Goal: Task Accomplishment & Management: Use online tool/utility

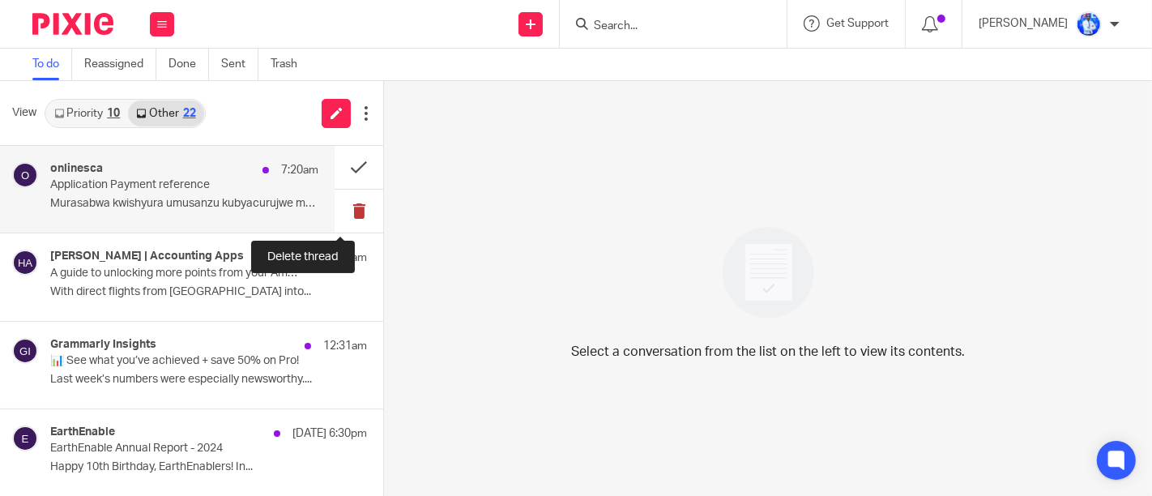
click at [349, 220] on button at bounding box center [359, 211] width 49 height 43
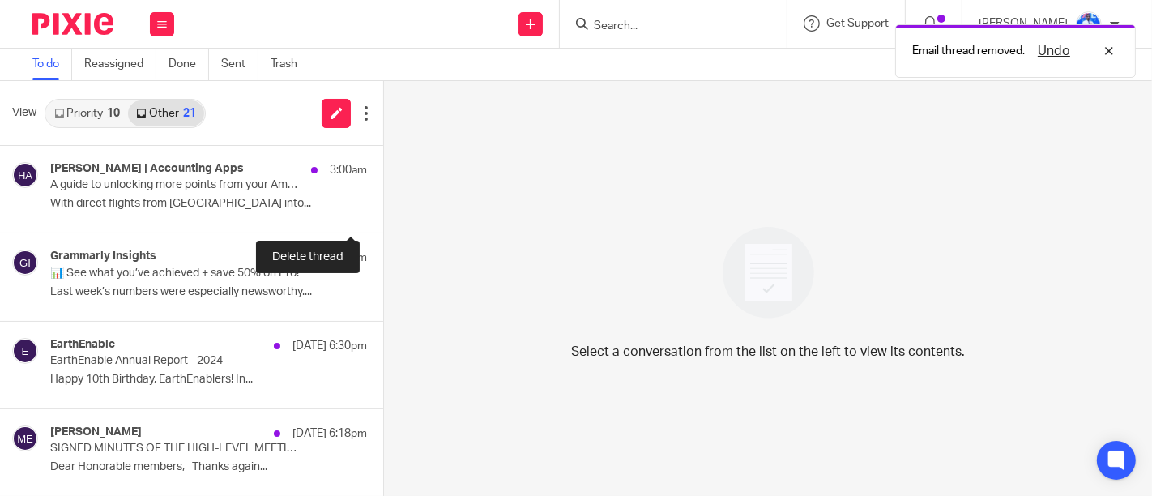
click at [383, 220] on button at bounding box center [389, 211] width 13 height 43
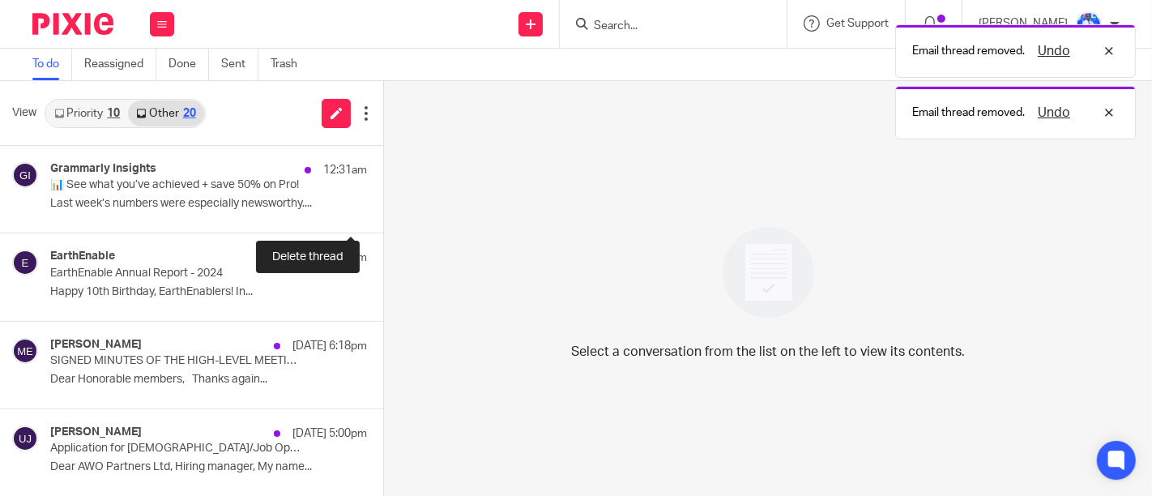
click at [383, 220] on button at bounding box center [389, 211] width 13 height 43
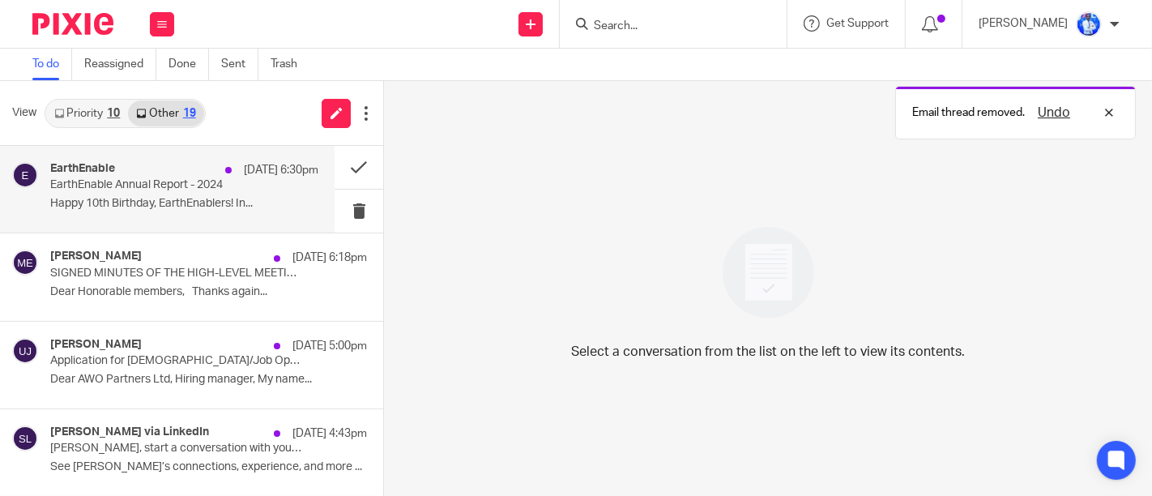
click at [191, 188] on p "EarthEnable Annual Report - 2024" at bounding box center [157, 185] width 215 height 14
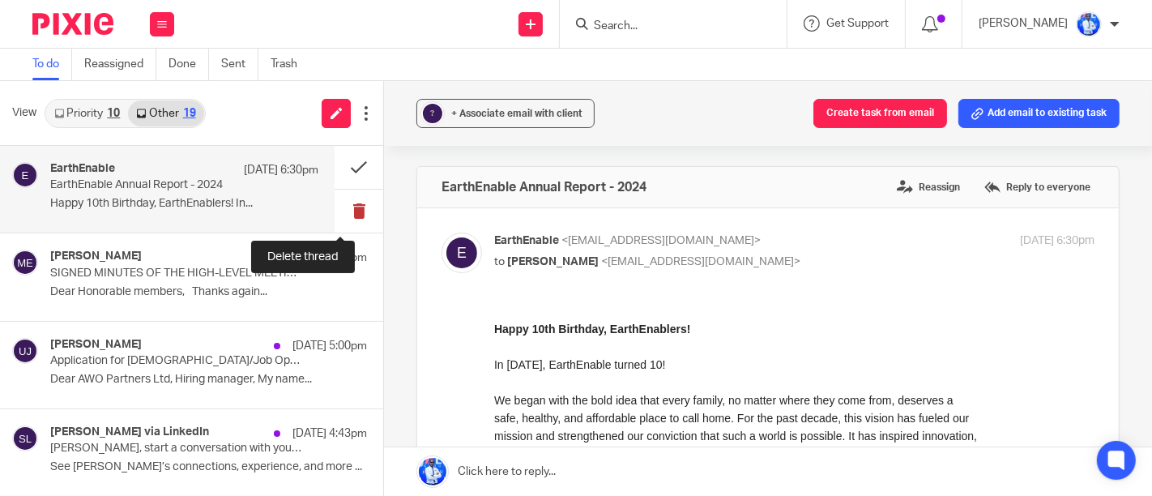
click at [344, 208] on button at bounding box center [359, 211] width 49 height 43
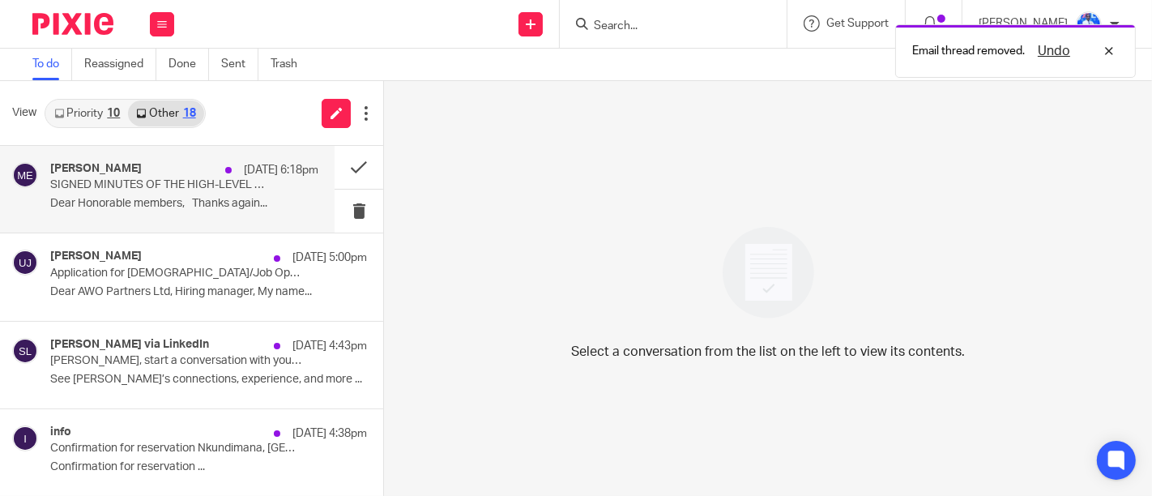
click at [230, 186] on p "SIGNED MINUTES OF THE HIGH-LEVEL MEETING ON EFFICIENT LOAN RECOVERY" at bounding box center [157, 185] width 215 height 14
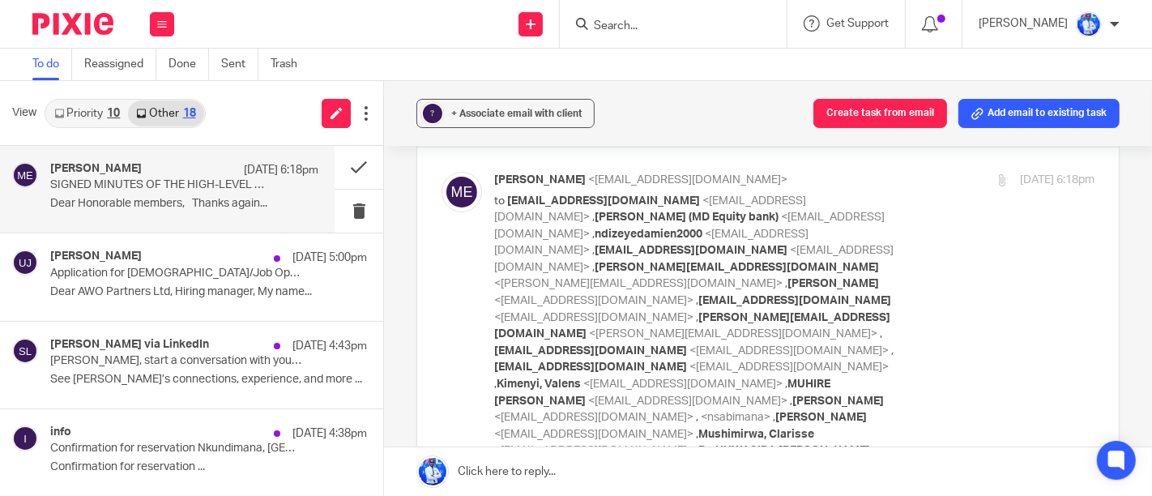
scroll to position [60, 0]
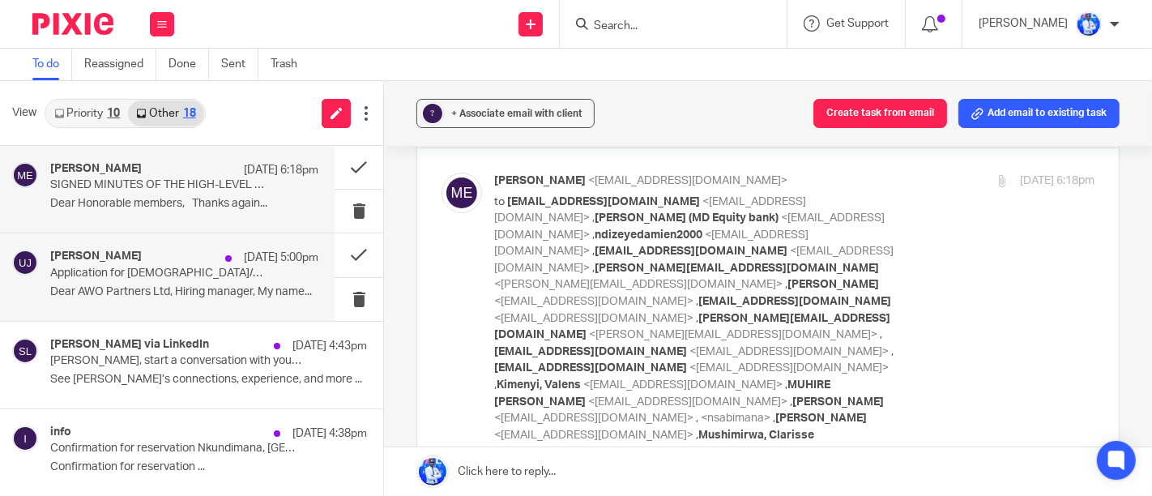
click at [232, 279] on p "Application for Internship/Job Opportunity in Accounting & Auditing" at bounding box center [157, 274] width 215 height 14
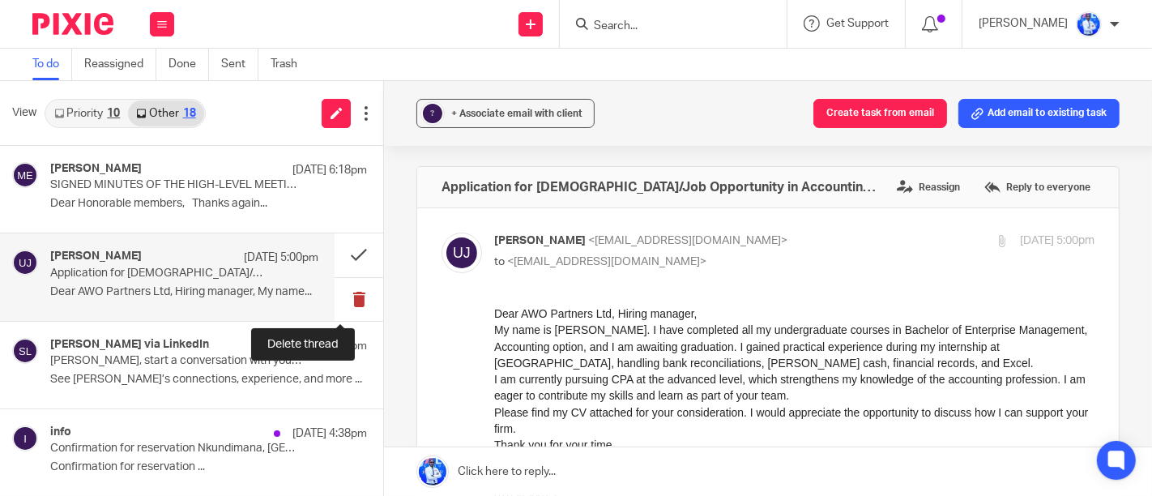
scroll to position [0, 0]
click at [340, 299] on button at bounding box center [359, 299] width 49 height 43
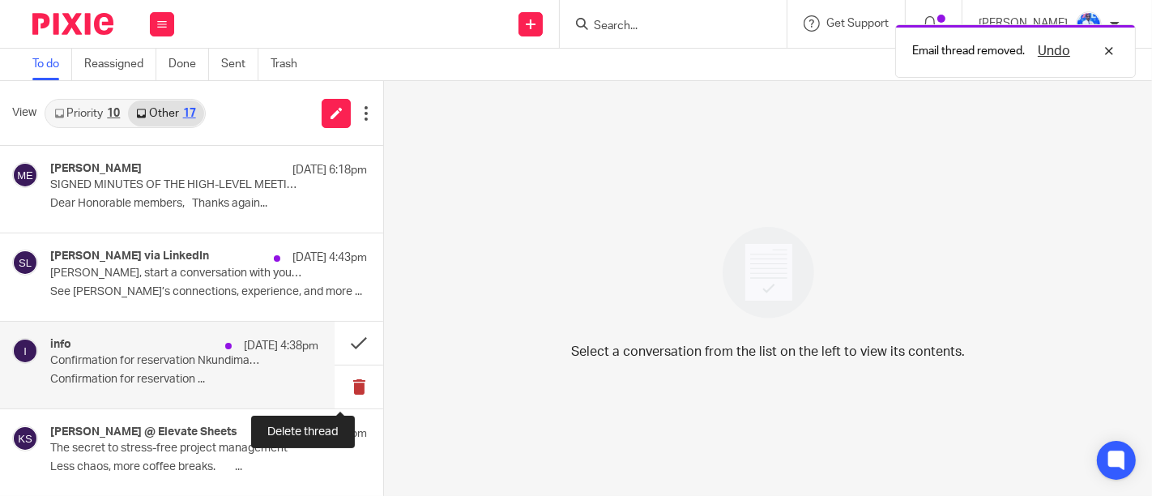
click at [344, 392] on button at bounding box center [359, 386] width 49 height 43
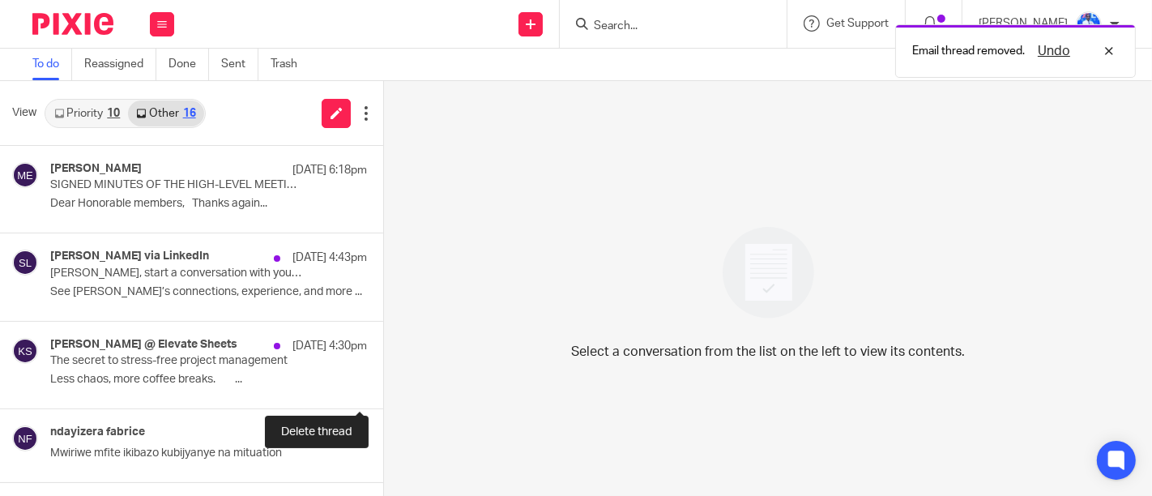
click at [383, 392] on button at bounding box center [389, 386] width 13 height 43
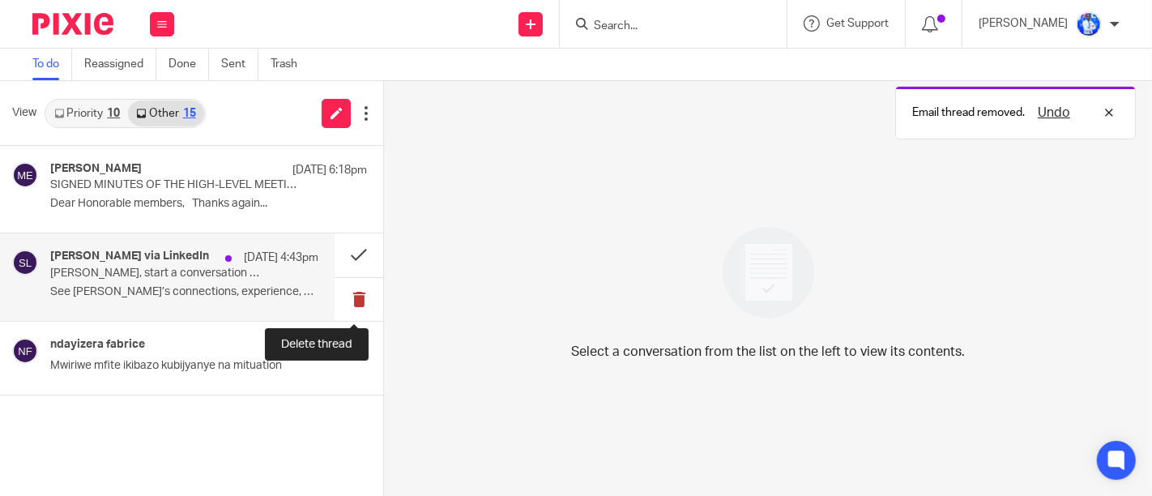
click at [349, 308] on button at bounding box center [359, 299] width 49 height 43
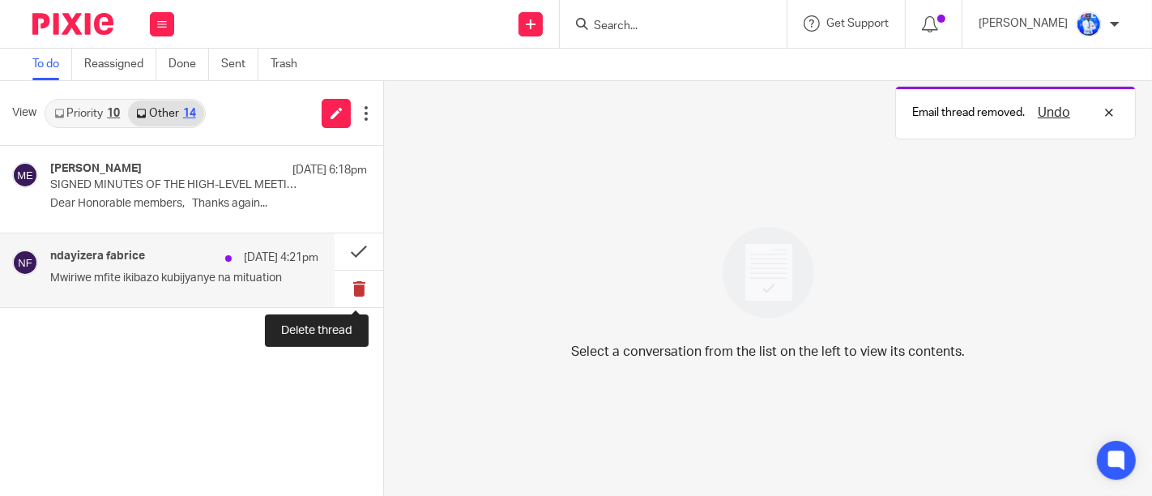
click at [357, 288] on button at bounding box center [359, 289] width 49 height 36
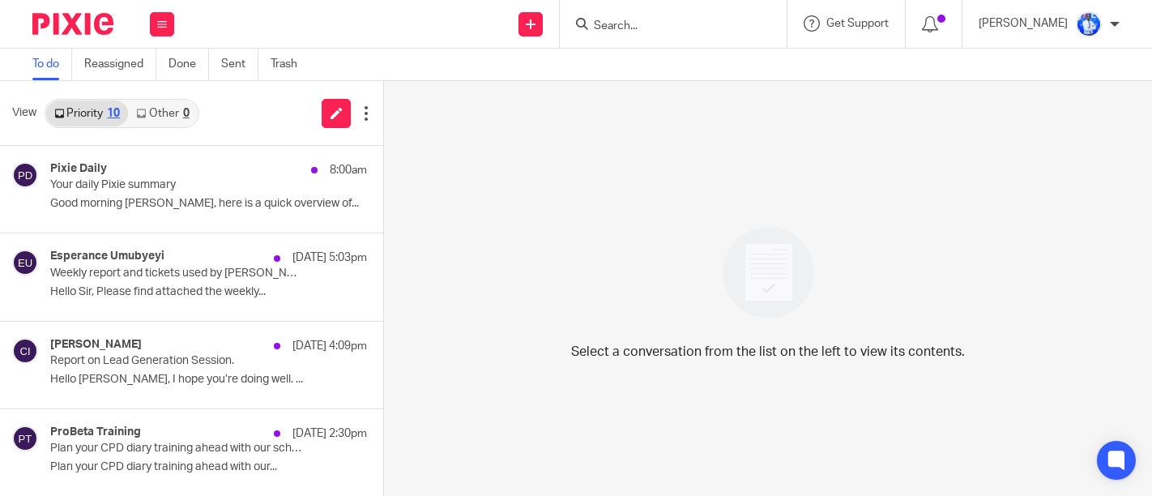
click at [169, 120] on link "Other 0" at bounding box center [162, 113] width 69 height 26
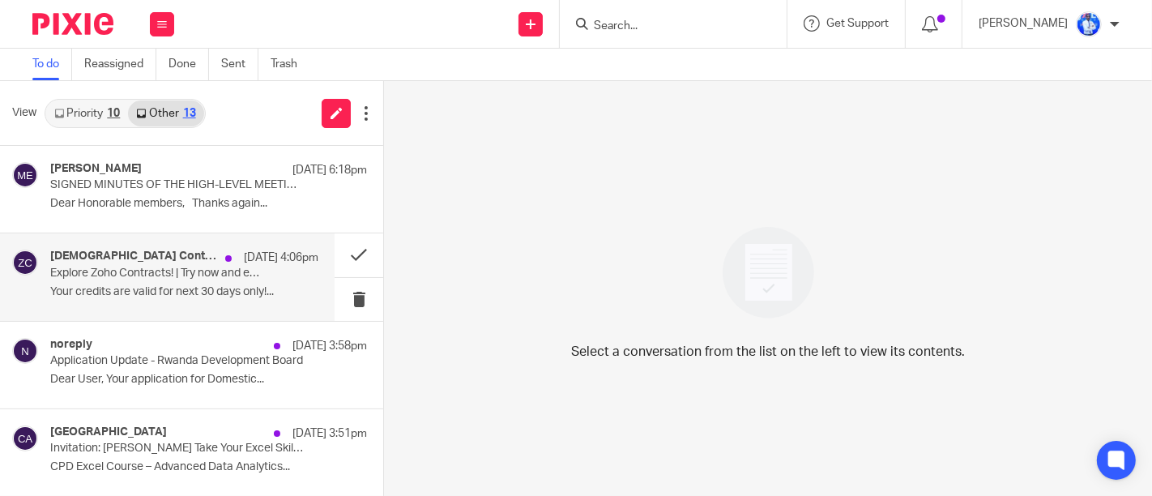
scroll to position [34, 0]
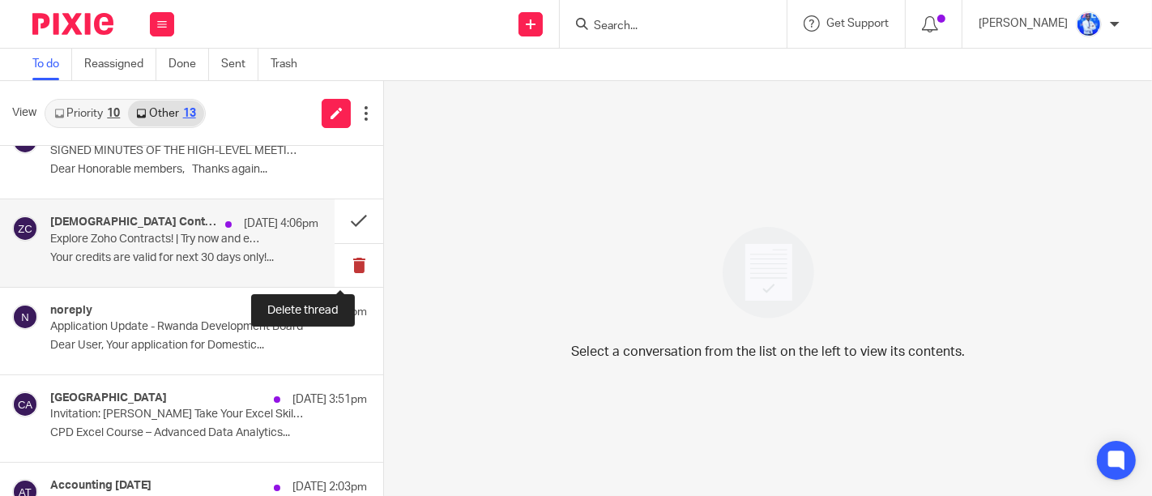
click at [344, 266] on button at bounding box center [359, 265] width 49 height 43
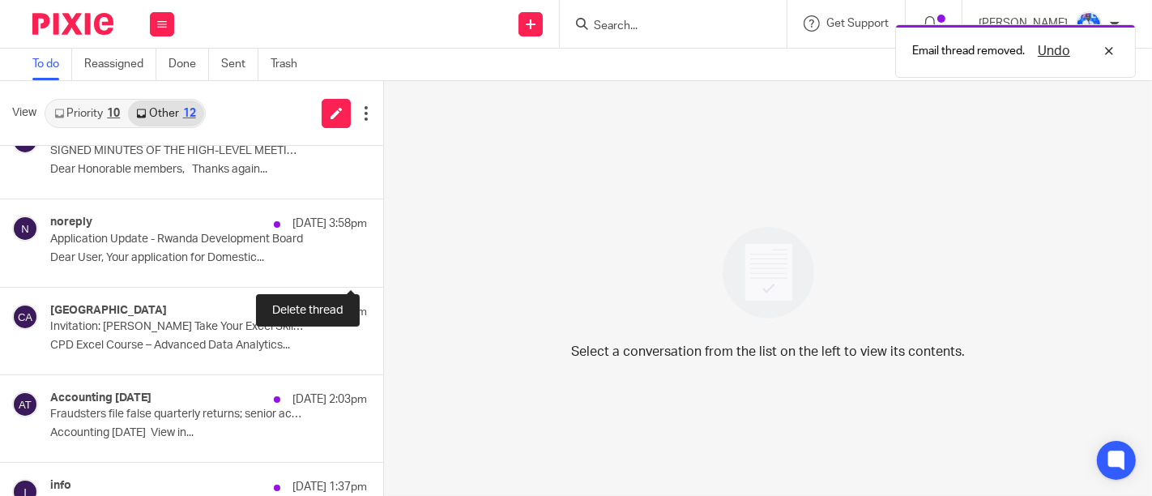
click at [383, 266] on button at bounding box center [389, 265] width 13 height 43
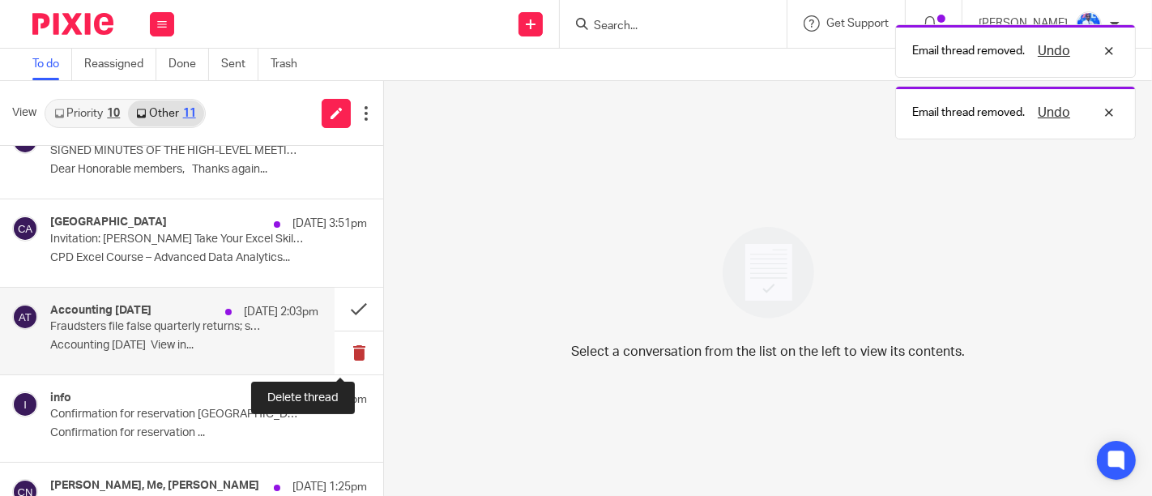
click at [350, 352] on button at bounding box center [359, 352] width 49 height 43
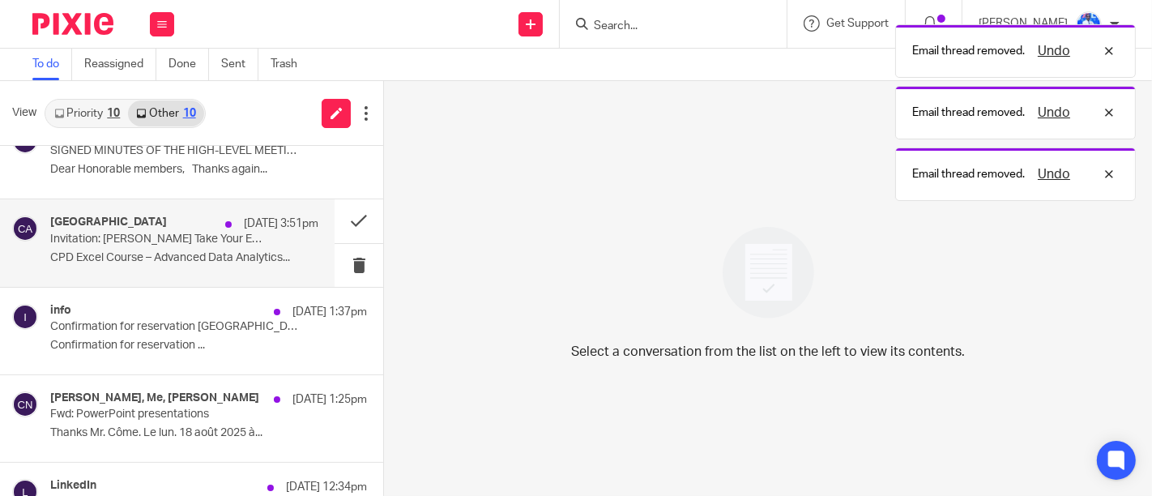
click at [243, 239] on p "Invitation: Felix Take Your Excel Skills to the Next Level - 15 CPD Credits in …" at bounding box center [157, 240] width 215 height 14
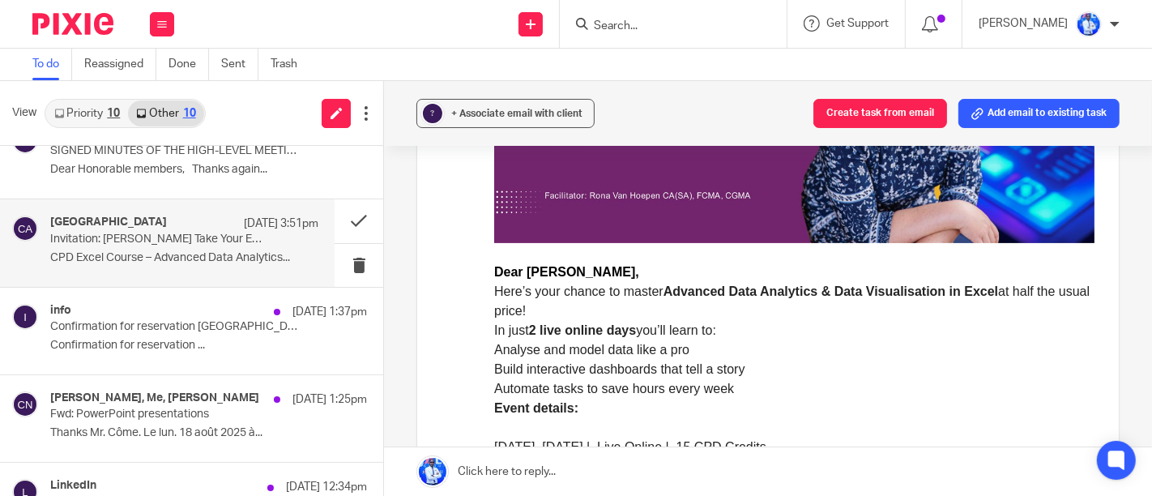
scroll to position [417, 0]
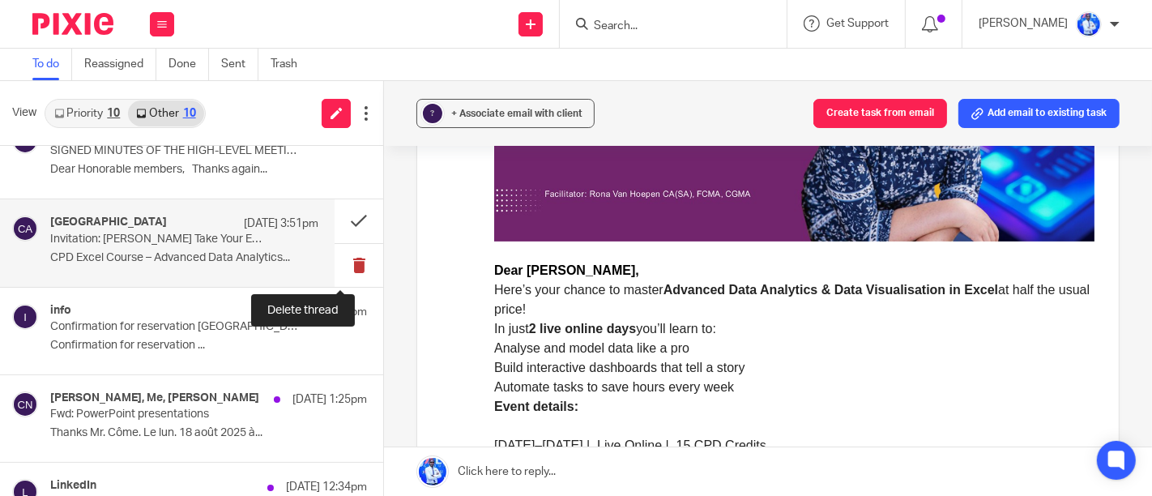
click at [340, 256] on button at bounding box center [359, 265] width 49 height 43
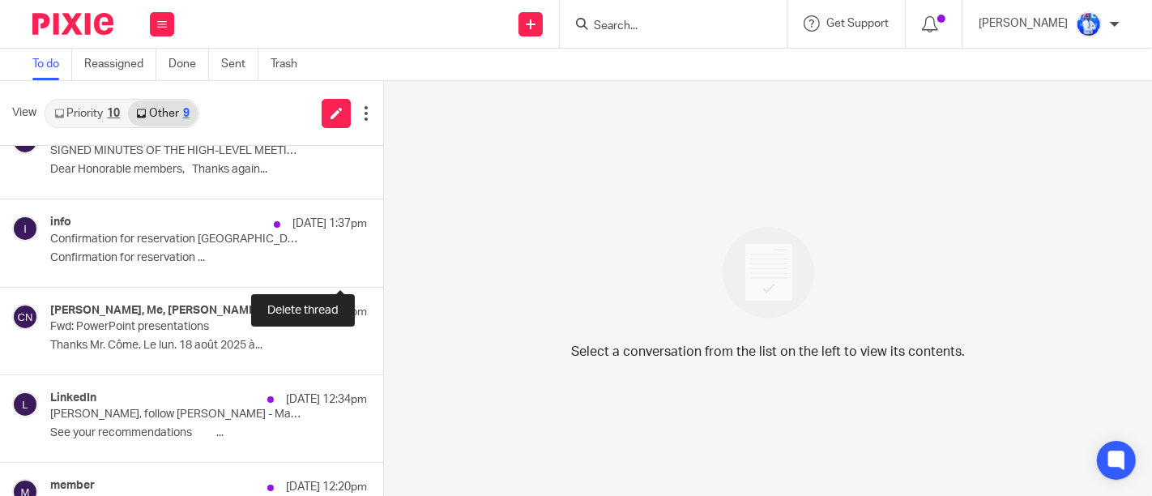
click at [383, 256] on button at bounding box center [389, 265] width 13 height 43
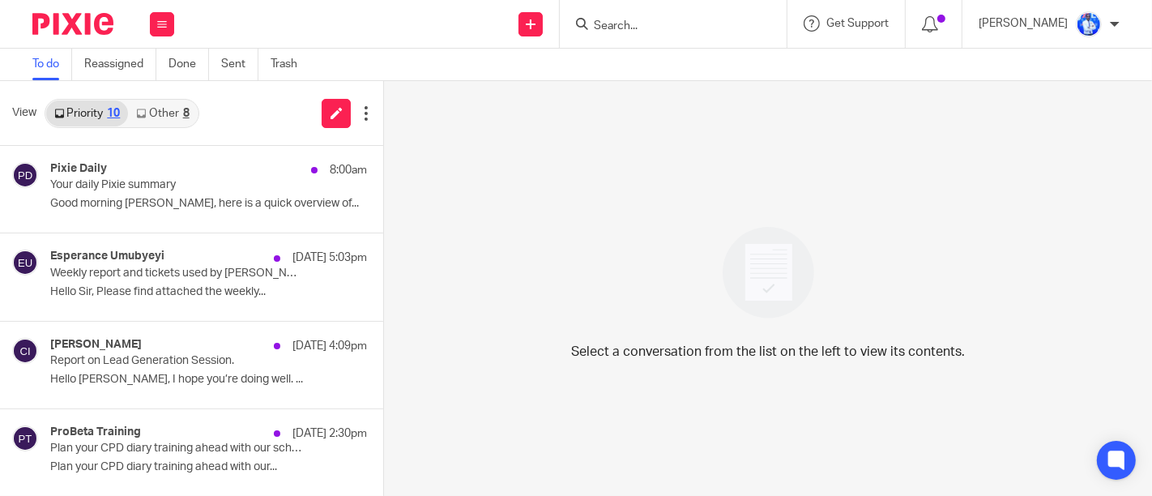
click at [866, 228] on div "Select a conversation from the list on the left to view its contents." at bounding box center [768, 288] width 768 height 415
click at [167, 107] on link "Other 8" at bounding box center [162, 113] width 69 height 26
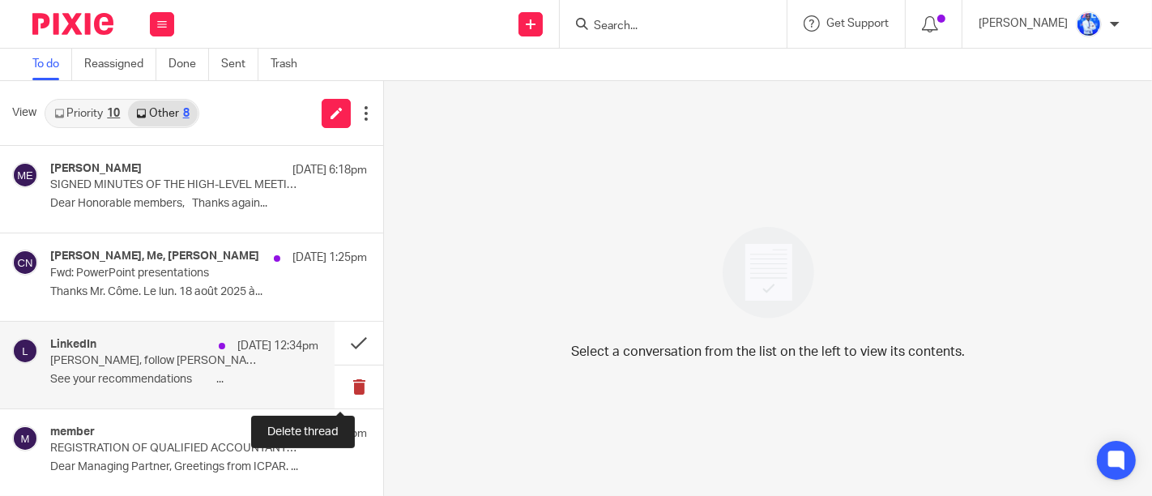
click at [338, 386] on button at bounding box center [359, 386] width 49 height 43
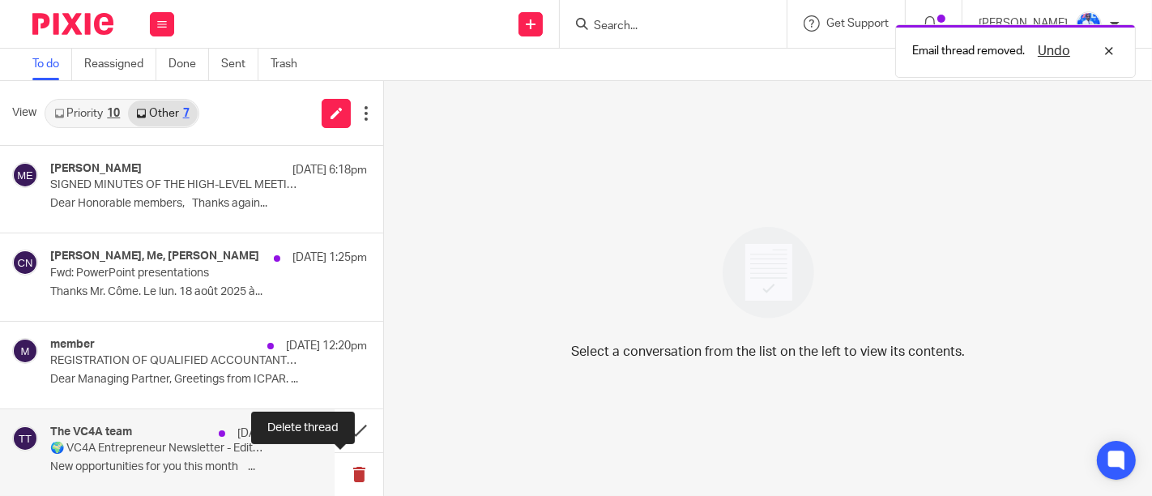
click at [340, 470] on button at bounding box center [359, 474] width 49 height 43
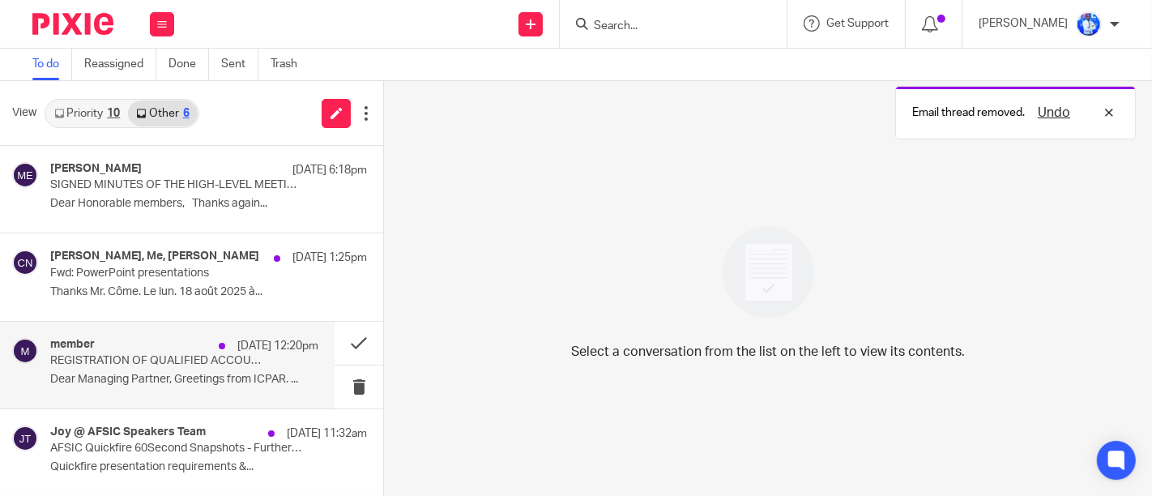
click at [173, 360] on p "REGISTRATION OF QUALIFIED ACCOUNTANTS WITH ICPAR" at bounding box center [157, 361] width 215 height 14
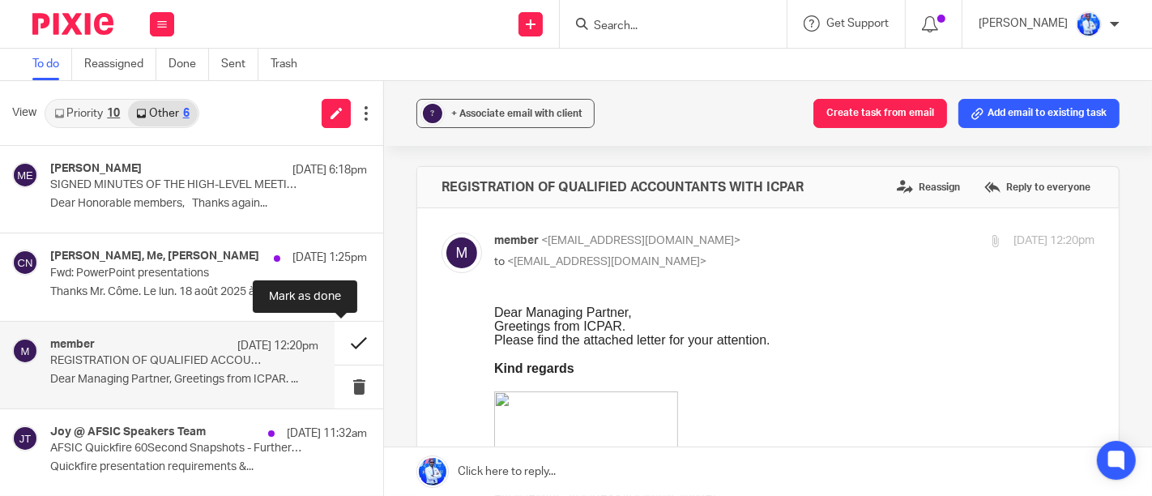
click at [338, 348] on button at bounding box center [359, 343] width 49 height 43
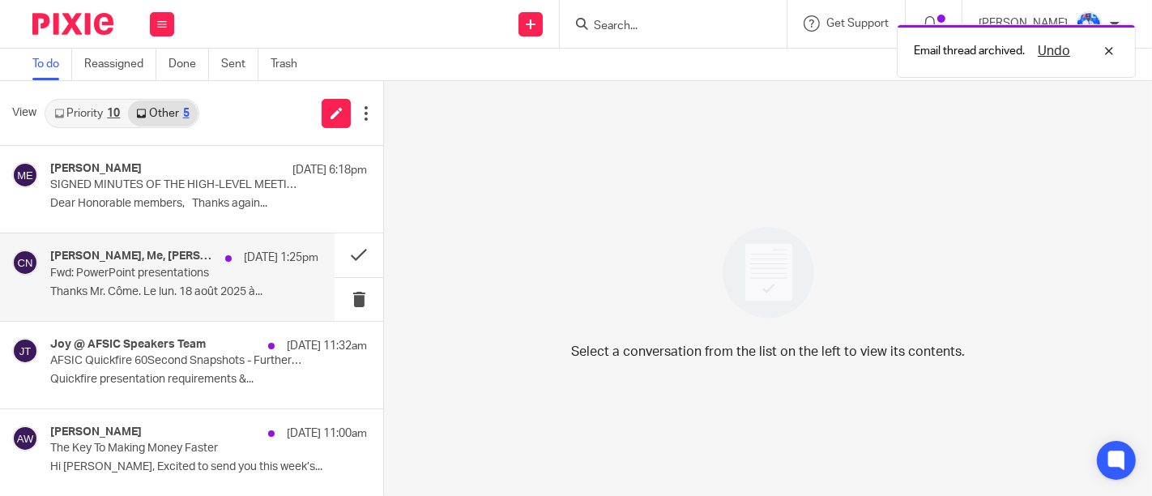
click at [181, 271] on p "Fwd: PowerPoint presentations" at bounding box center [157, 274] width 215 height 14
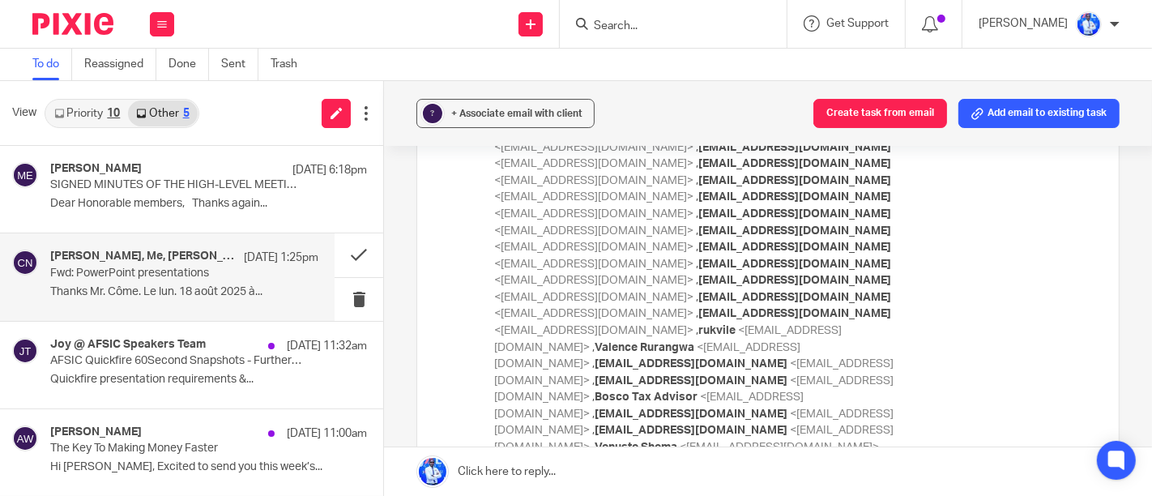
scroll to position [2684, 0]
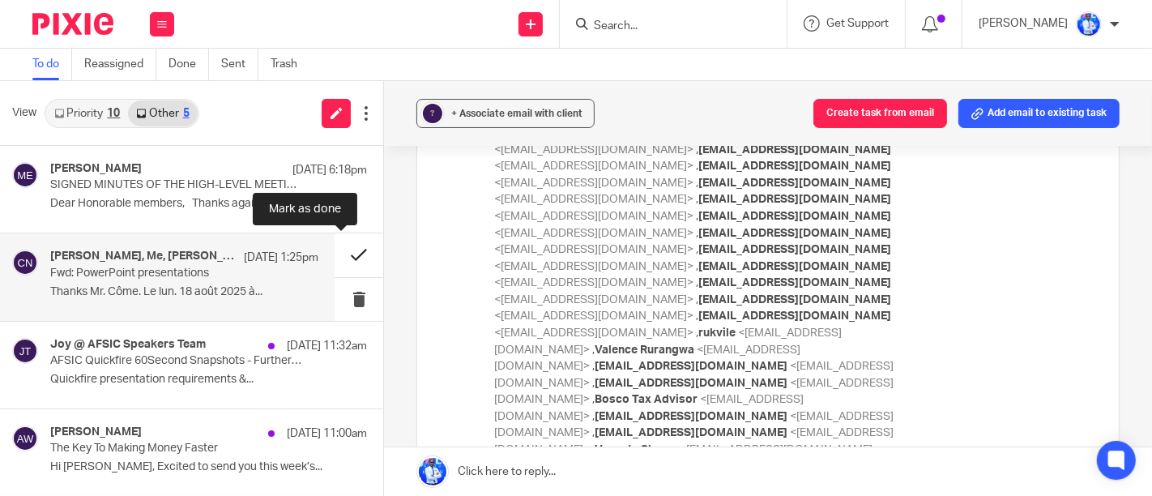
click at [342, 260] on button at bounding box center [359, 254] width 49 height 43
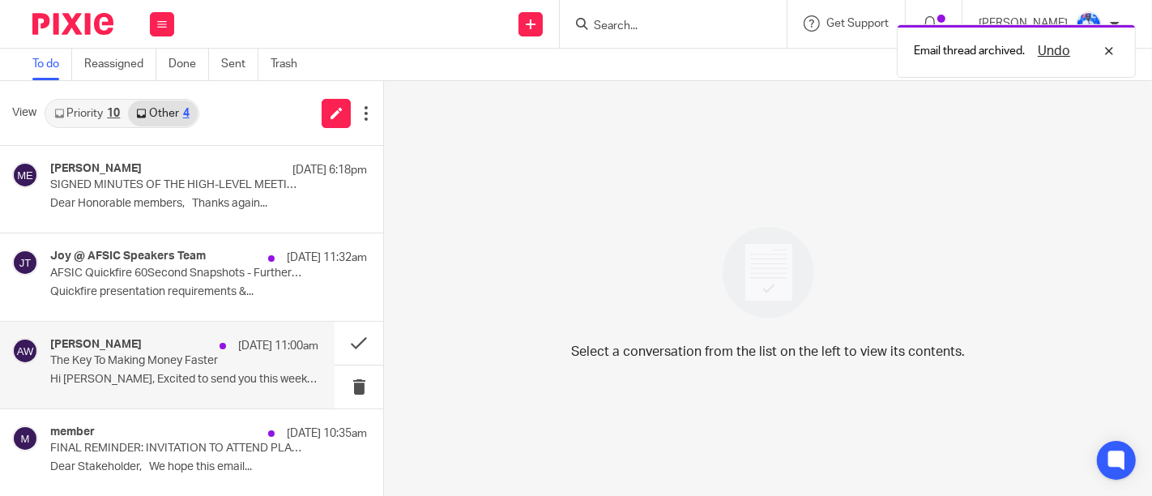
click at [206, 366] on p "The Key To Making Money Faster" at bounding box center [157, 361] width 215 height 14
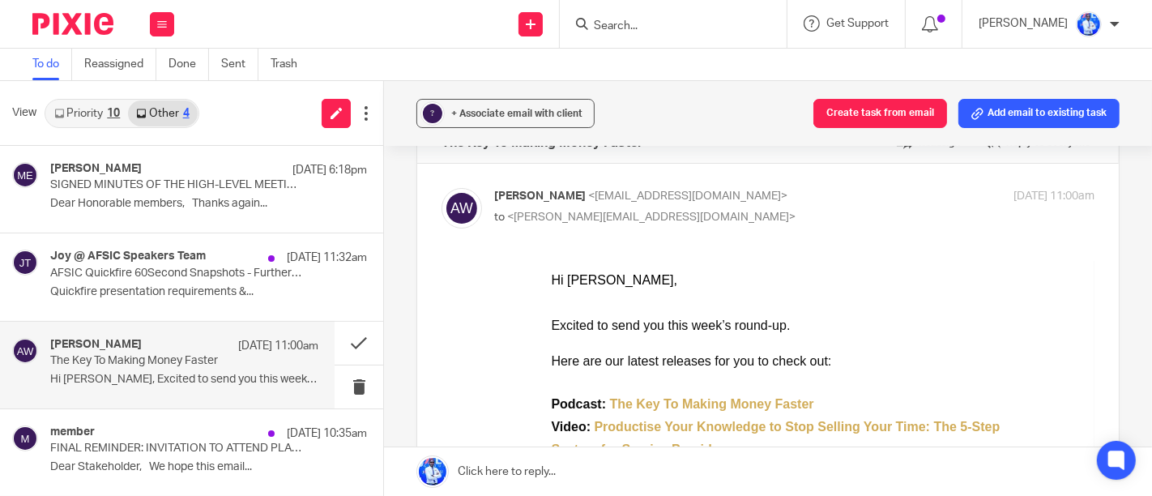
scroll to position [0, 0]
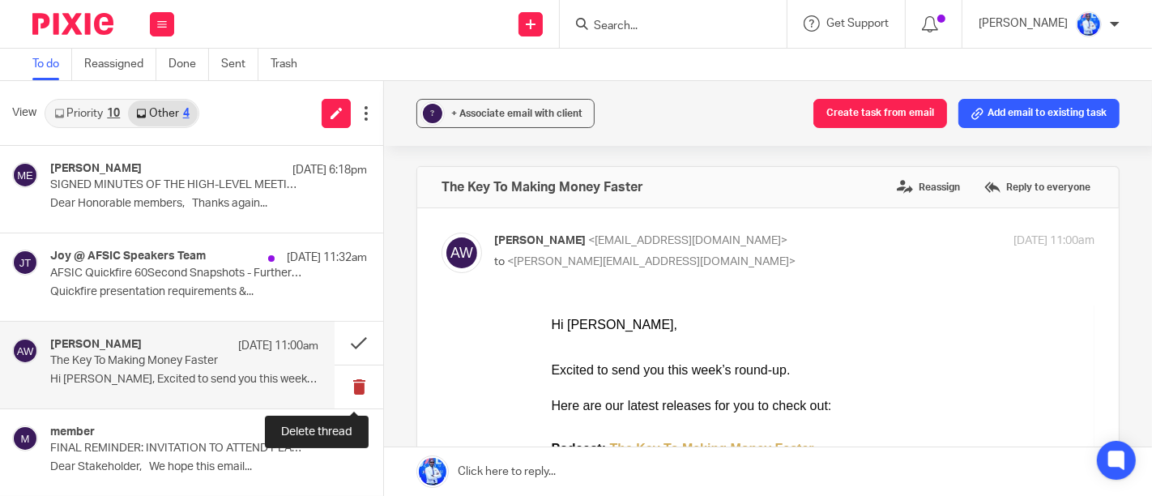
click at [352, 389] on button at bounding box center [359, 386] width 49 height 43
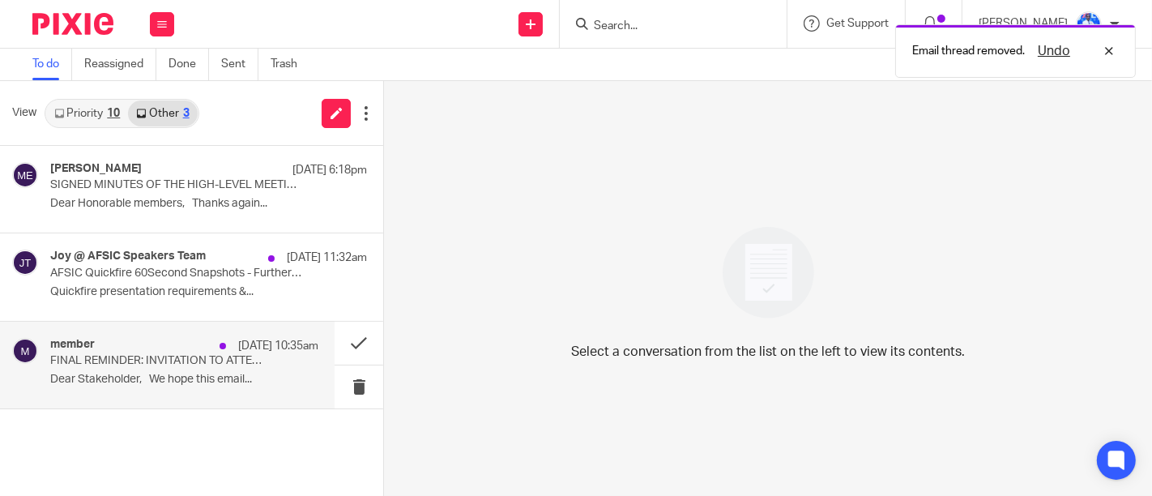
click at [232, 363] on p "FINAL REMINDER: INVITATION TO ATTEND PLANNING AND BUDGETING TRAINING FOR PUBLIC…" at bounding box center [157, 361] width 215 height 14
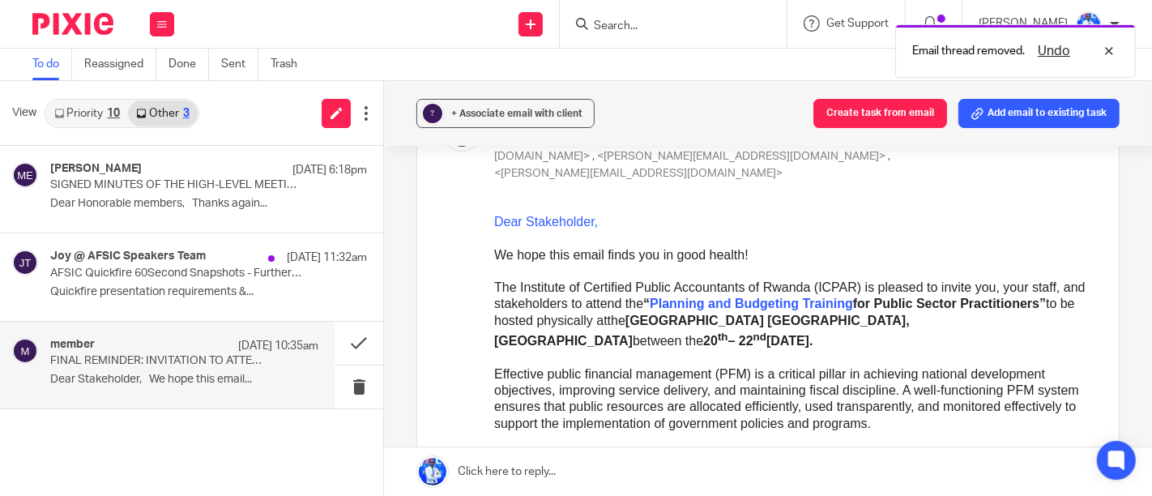
scroll to position [120, 0]
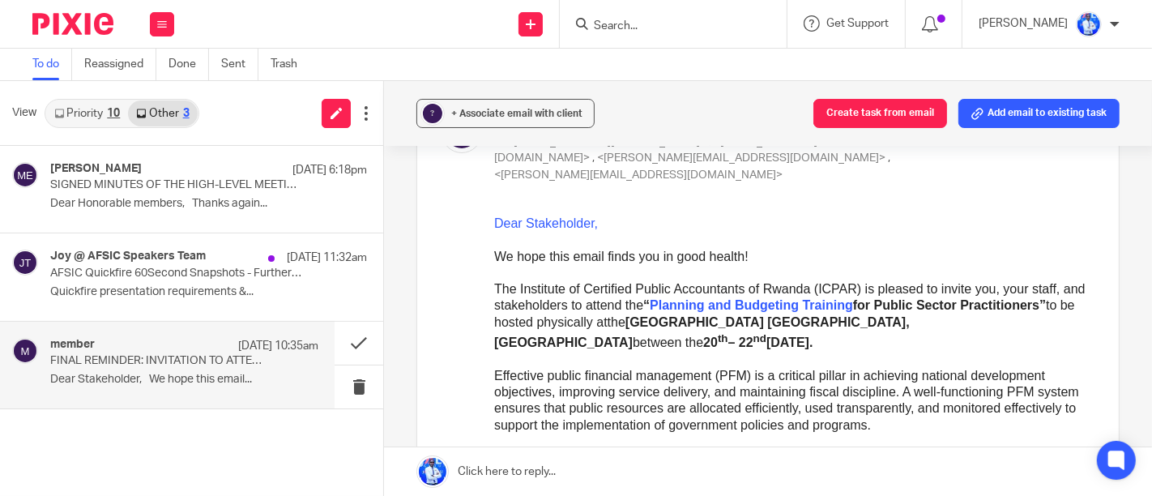
click at [239, 442] on div "Mugume, Emmanuel 18 Aug 6:18pm SIGNED MINUTES OF THE HIGH-LEVEL MEETING ON EFFI…" at bounding box center [191, 321] width 383 height 350
click at [352, 349] on button at bounding box center [359, 343] width 49 height 43
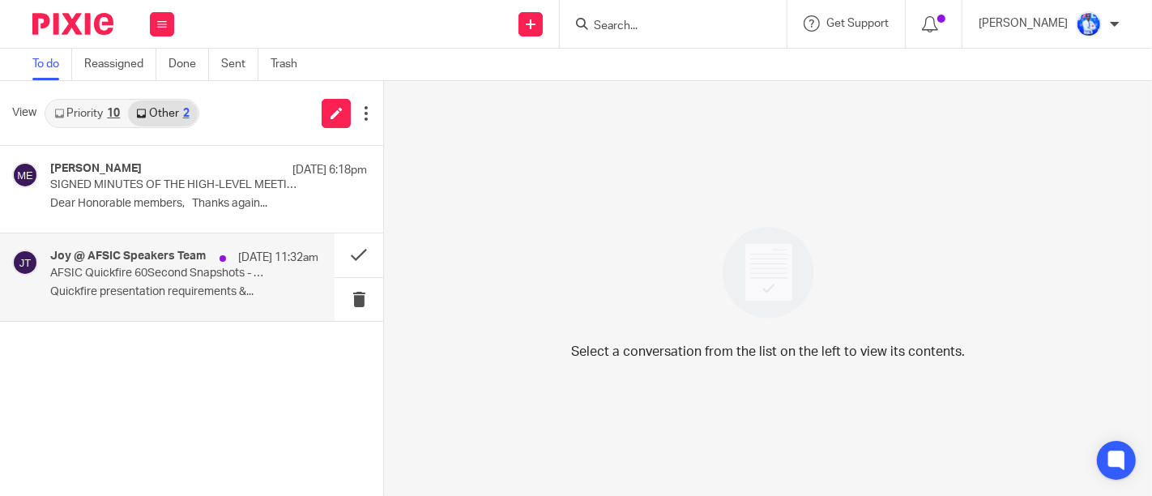
click at [226, 276] on p "AFSIC Quickfire 60Second Snapshots - Further Instructions" at bounding box center [157, 274] width 215 height 14
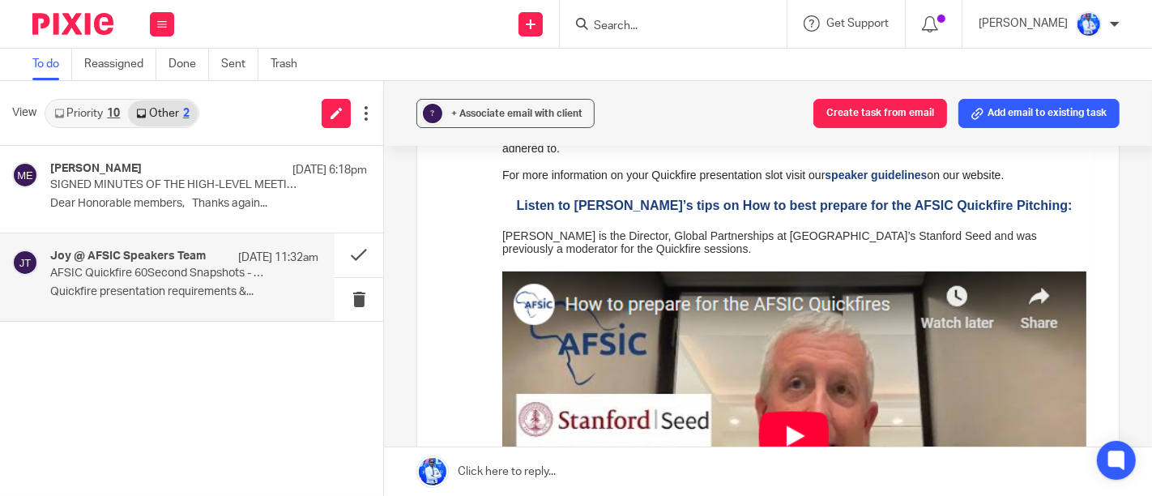
scroll to position [438, 0]
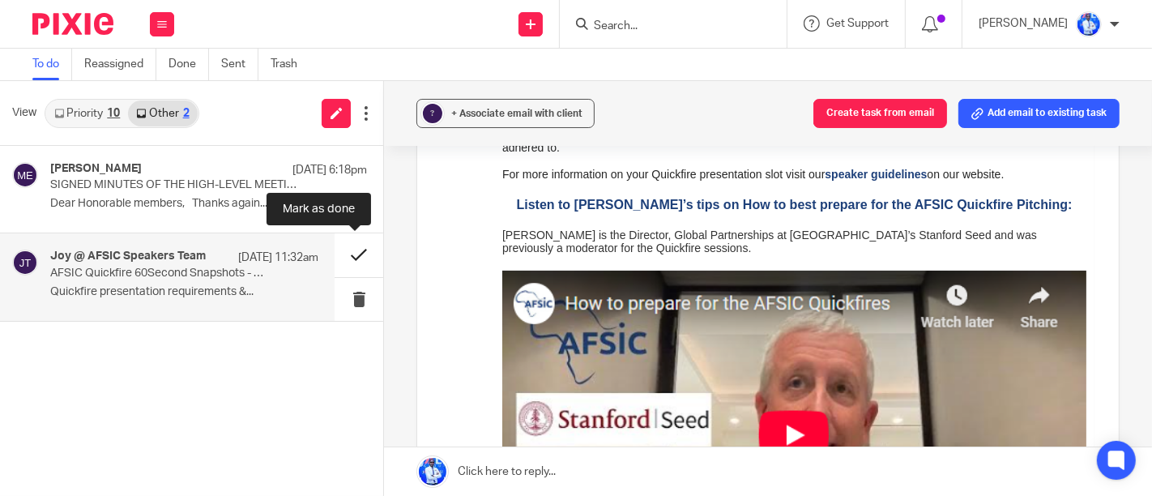
click at [349, 254] on button at bounding box center [359, 254] width 49 height 43
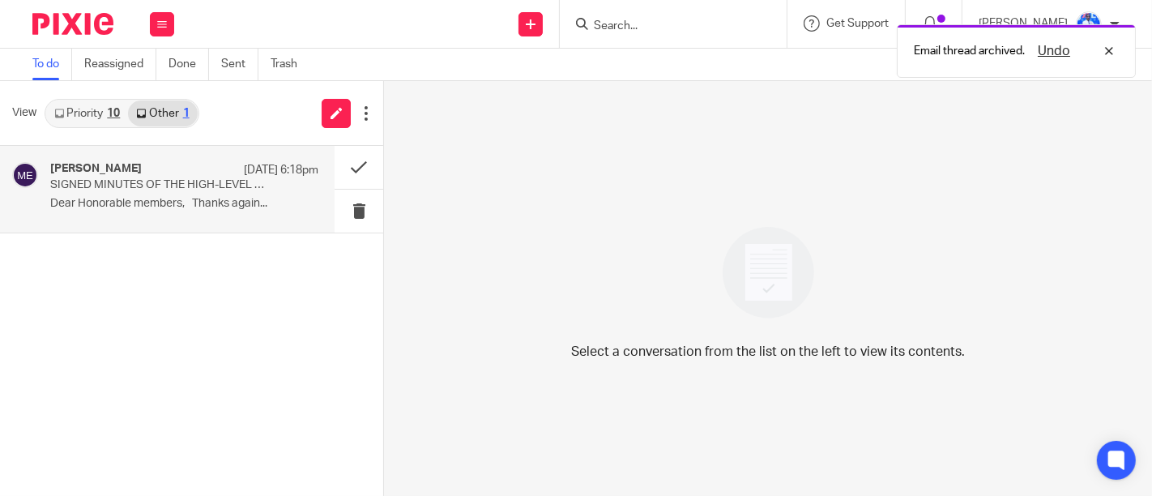
click at [189, 169] on div "Mugume, Emmanuel 18 Aug 6:18pm" at bounding box center [184, 170] width 268 height 16
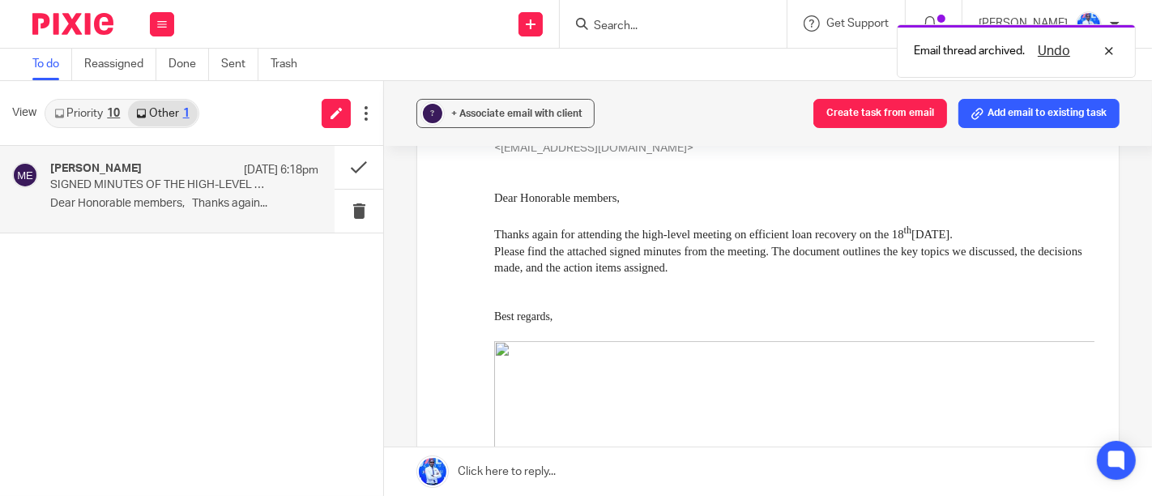
scroll to position [863, 0]
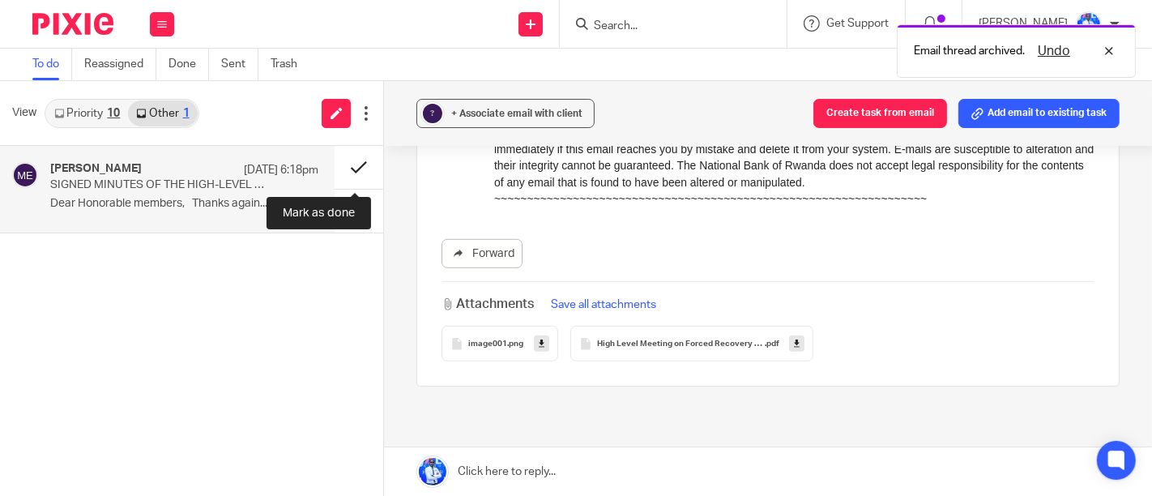
click at [356, 168] on button at bounding box center [359, 167] width 49 height 43
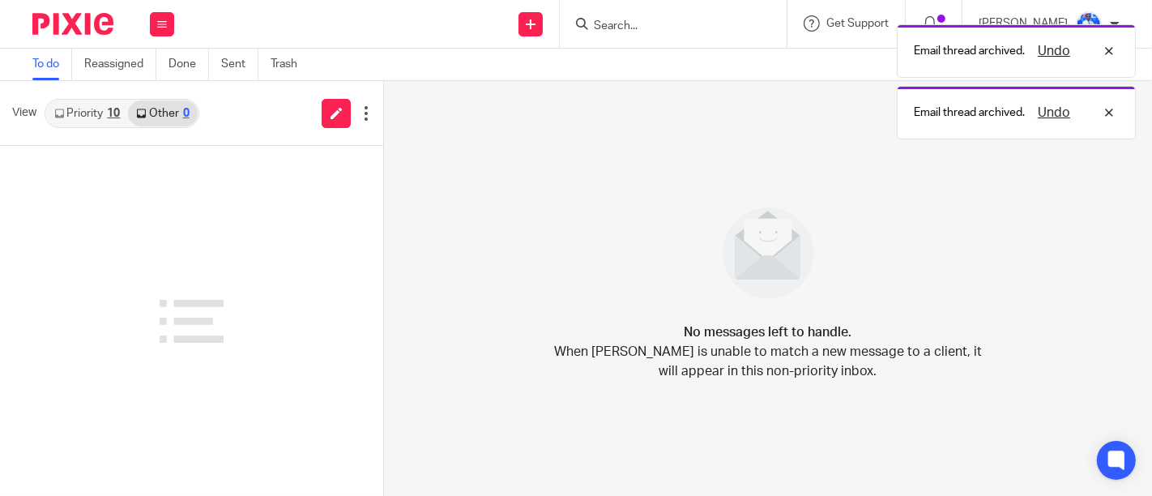
click at [109, 117] on div "10" at bounding box center [113, 113] width 13 height 11
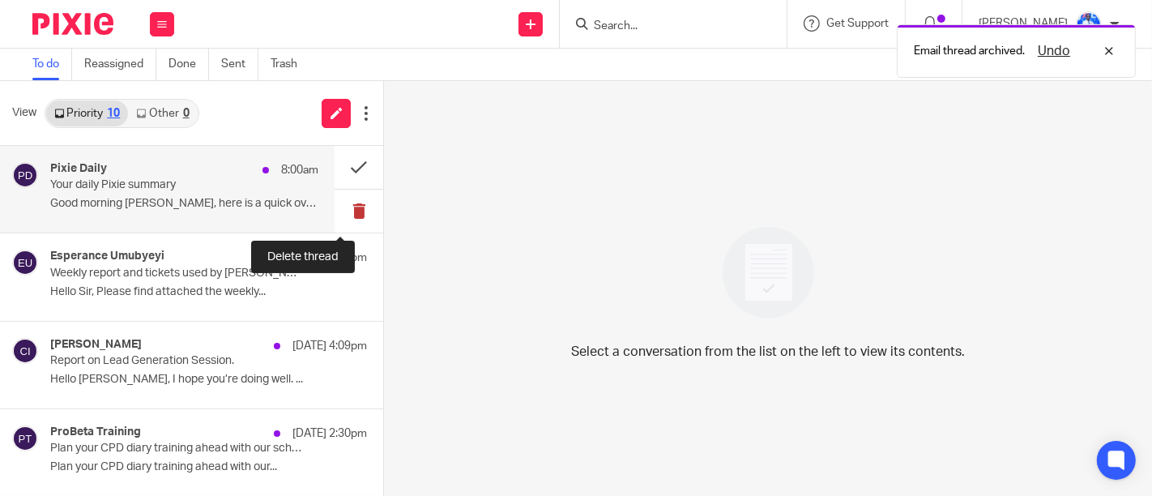
click at [341, 207] on button at bounding box center [359, 211] width 49 height 43
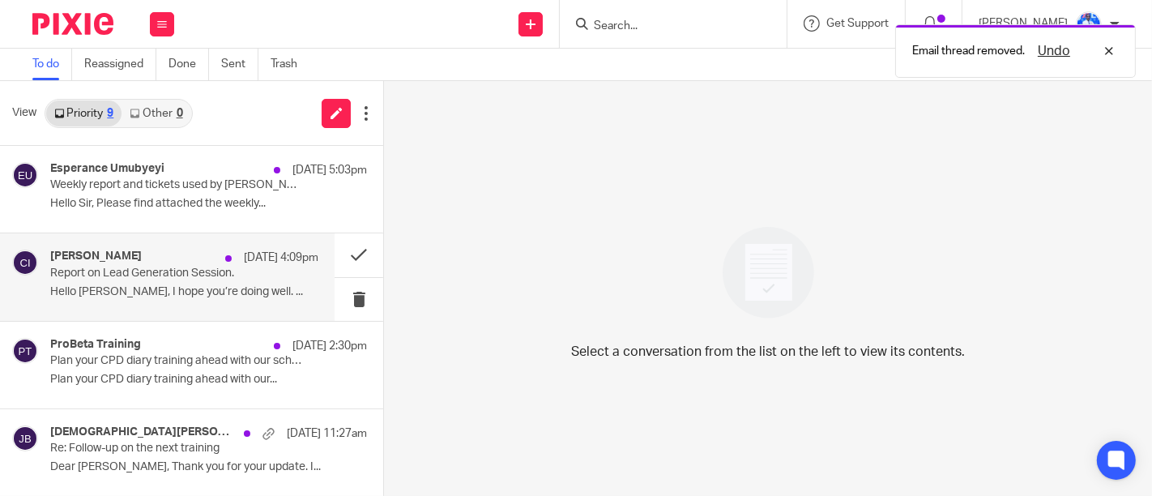
click at [199, 281] on div "Cedric Irambona 18 Aug 4:09pm Report on Lead Generation Session. Hello Felix, I…" at bounding box center [184, 277] width 268 height 54
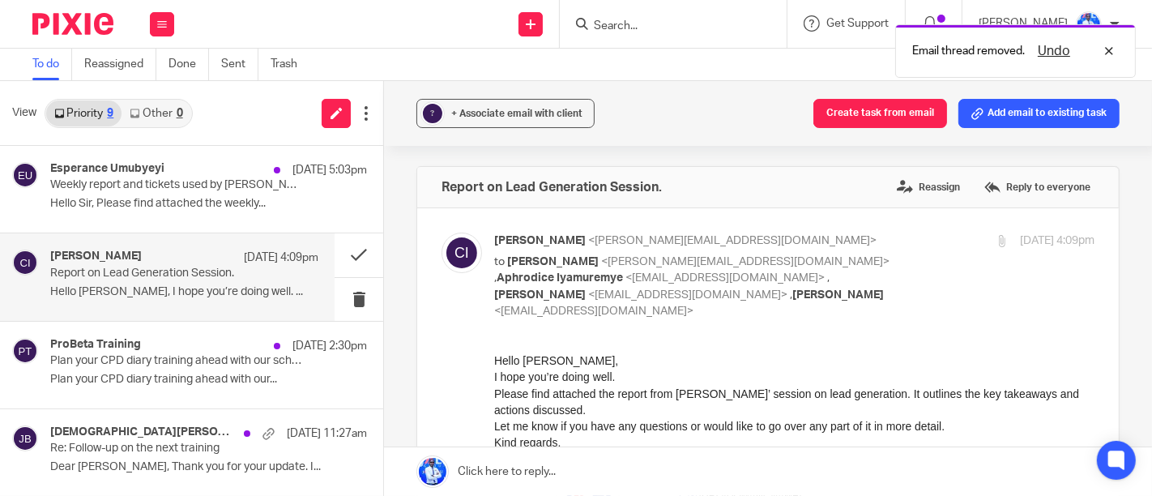
scroll to position [0, 0]
click at [847, 119] on button "Create task from email" at bounding box center [881, 113] width 134 height 29
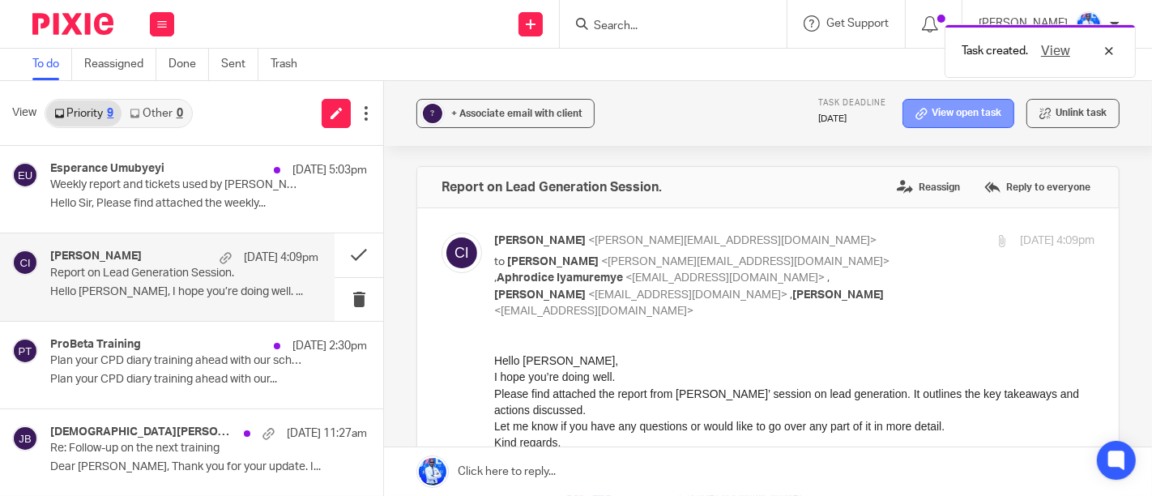
click at [936, 115] on link "View open task" at bounding box center [959, 113] width 112 height 29
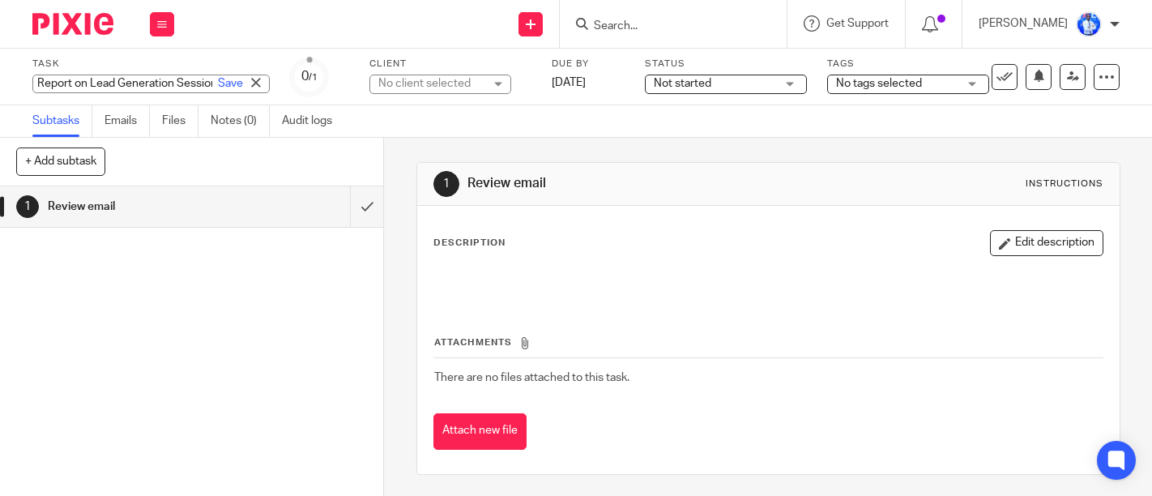
click at [117, 84] on div "Report on Lead Generation Session. Save Report on Lead Generation Session." at bounding box center [150, 84] width 237 height 19
type input "REVIEW: Cedric Lead Generation Session"
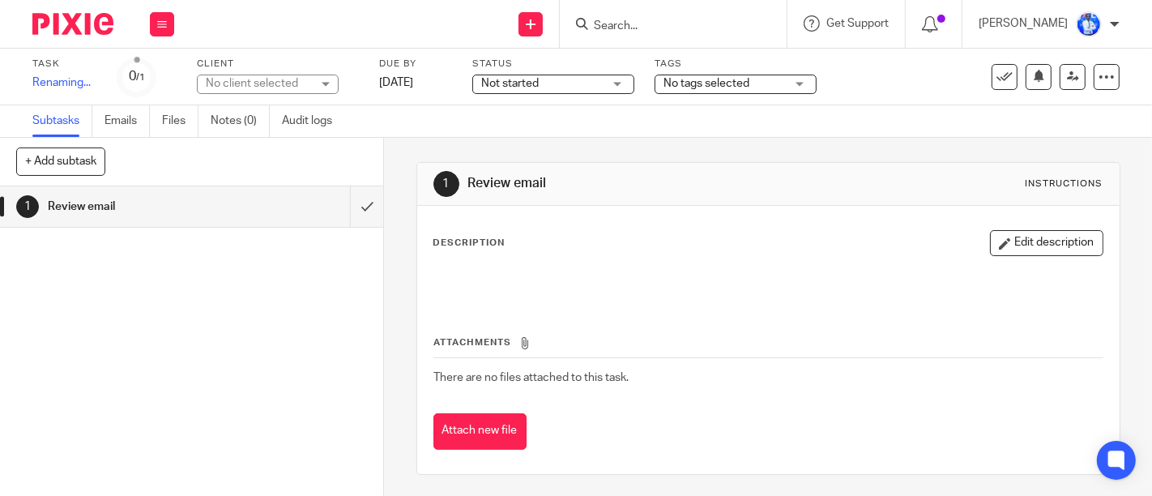
click at [433, 87] on div "Task REVIEW: Cedric Lead Generation Session Save Renaming... 0 /1 Client No cli…" at bounding box center [485, 77] width 906 height 39
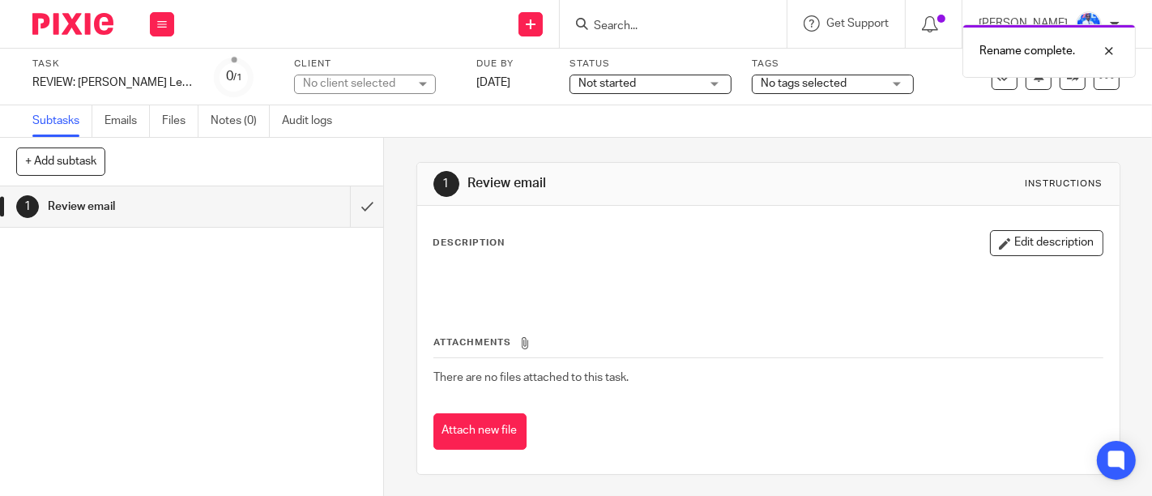
click at [370, 82] on div "No client selected" at bounding box center [355, 83] width 105 height 16
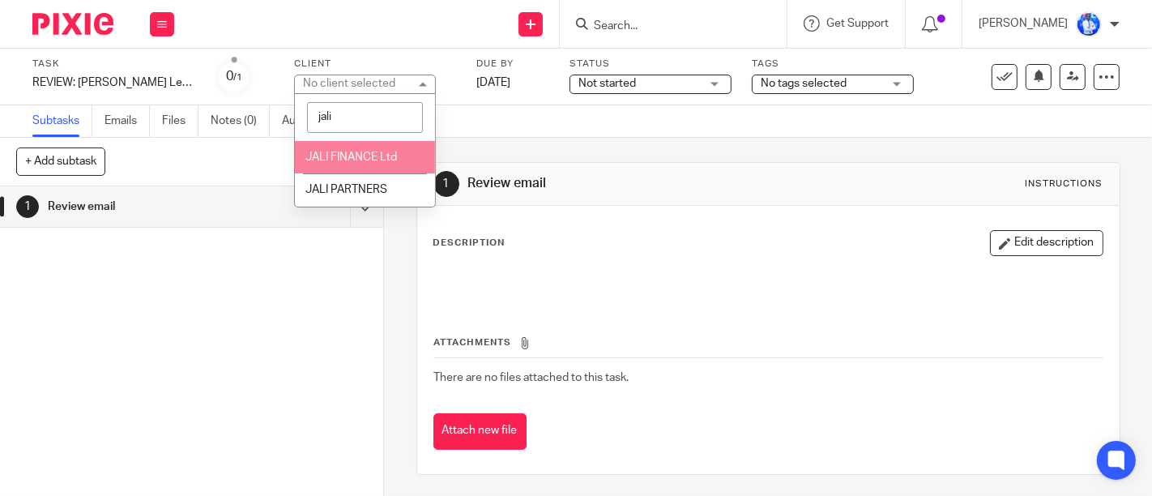
type input "jali"
click at [357, 160] on span "JALI FINANCE Ltd" at bounding box center [351, 157] width 92 height 11
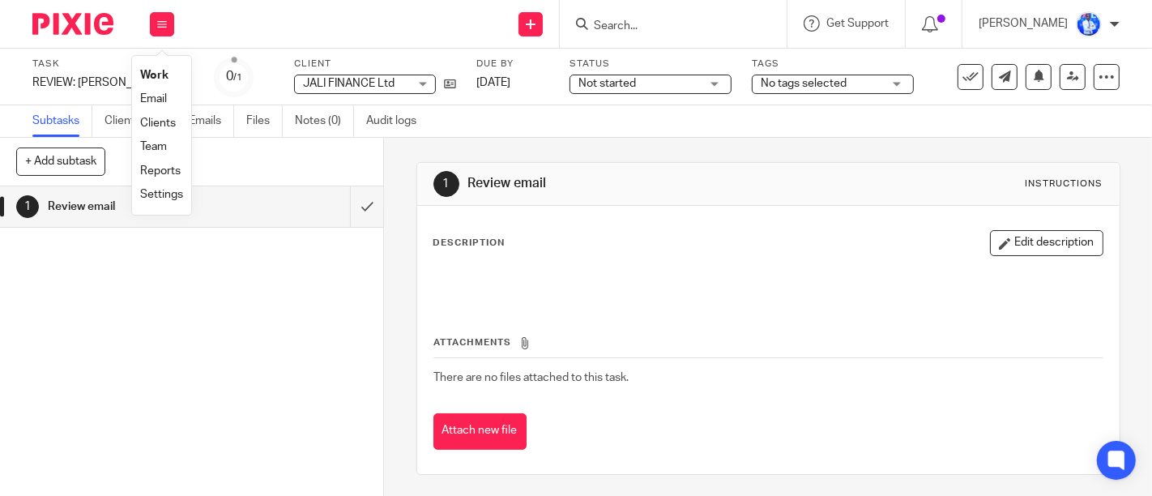
click at [153, 103] on link "Email" at bounding box center [153, 98] width 27 height 11
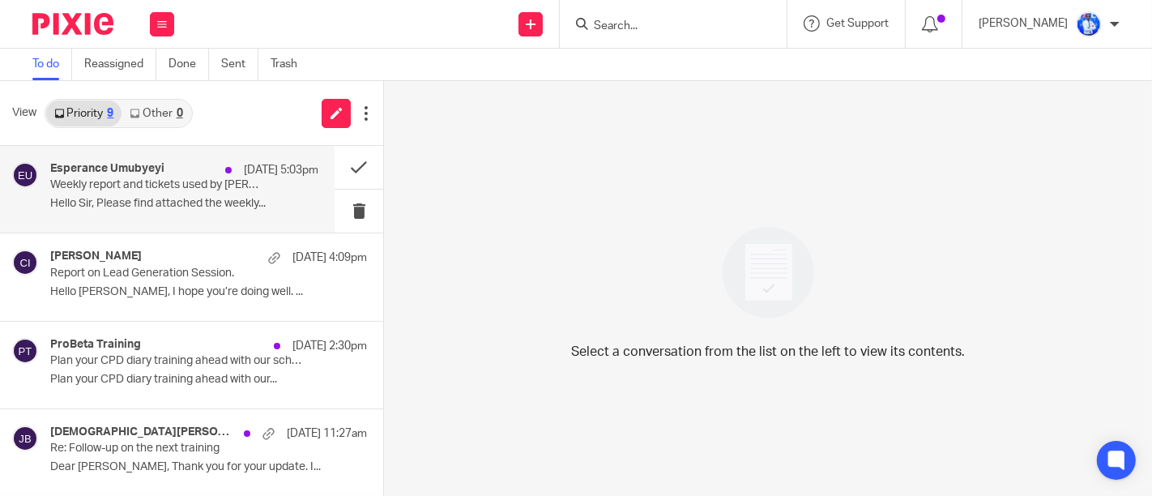
click at [212, 200] on p "Hello Sir, Please find attached the weekly..." at bounding box center [184, 204] width 268 height 14
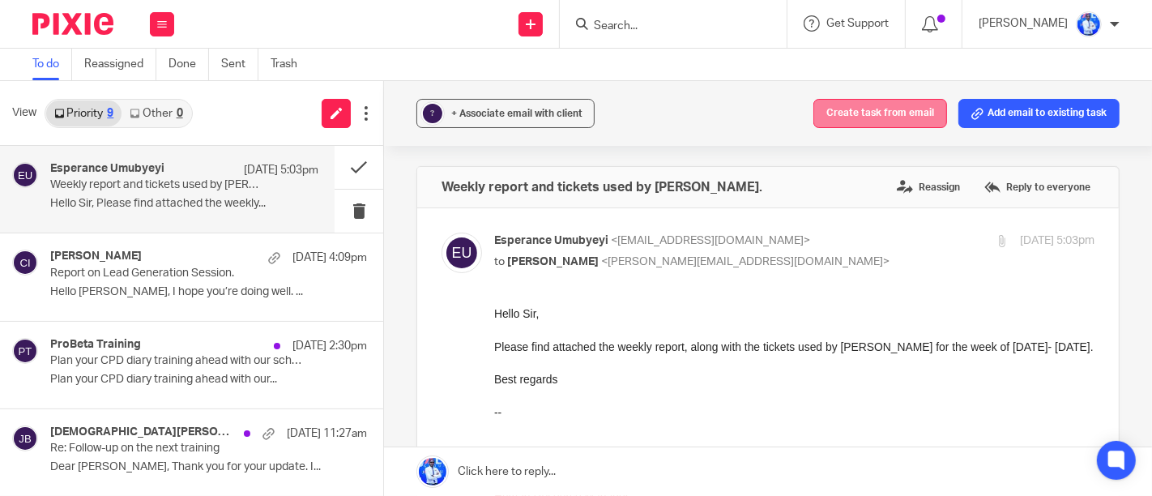
click at [843, 109] on button "Create task from email" at bounding box center [881, 113] width 134 height 29
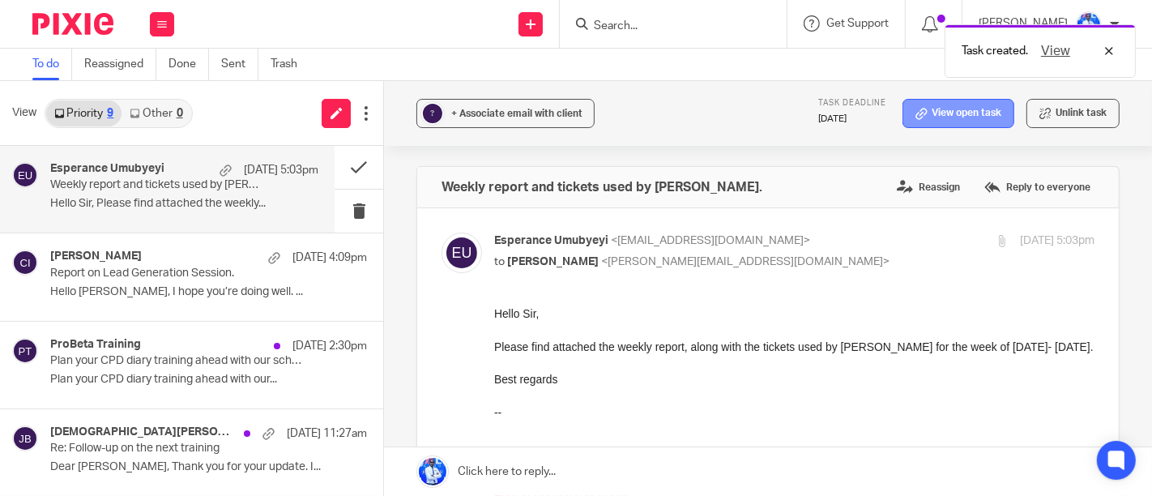
click at [921, 112] on link "View open task" at bounding box center [959, 113] width 112 height 29
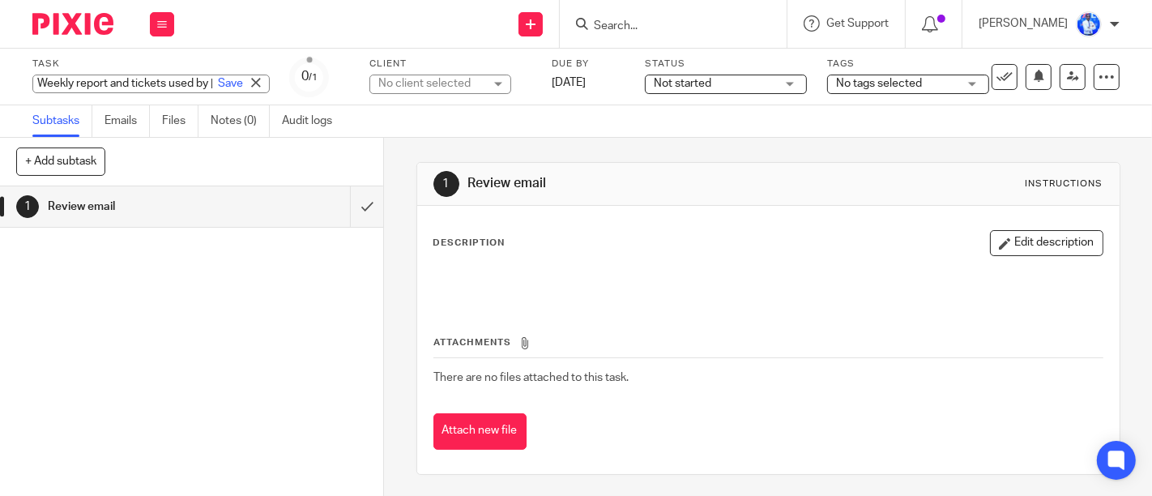
click at [147, 76] on div "Weekly report and tickets used by [PERSON_NAME]. Save Weekly report and tickets…" at bounding box center [150, 84] width 237 height 19
type input "REVIEW: Weekly report [PERSON_NAME]"
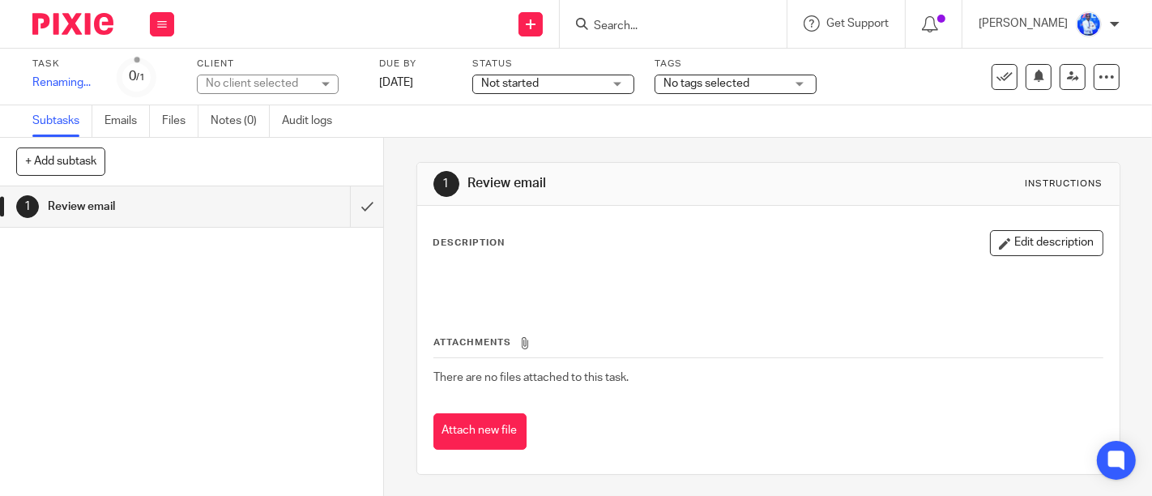
click at [352, 87] on div "No client selected No client selected 10X AFRICA Ltd [PERSON_NAME] TRADING LTD …" at bounding box center [278, 84] width 162 height 19
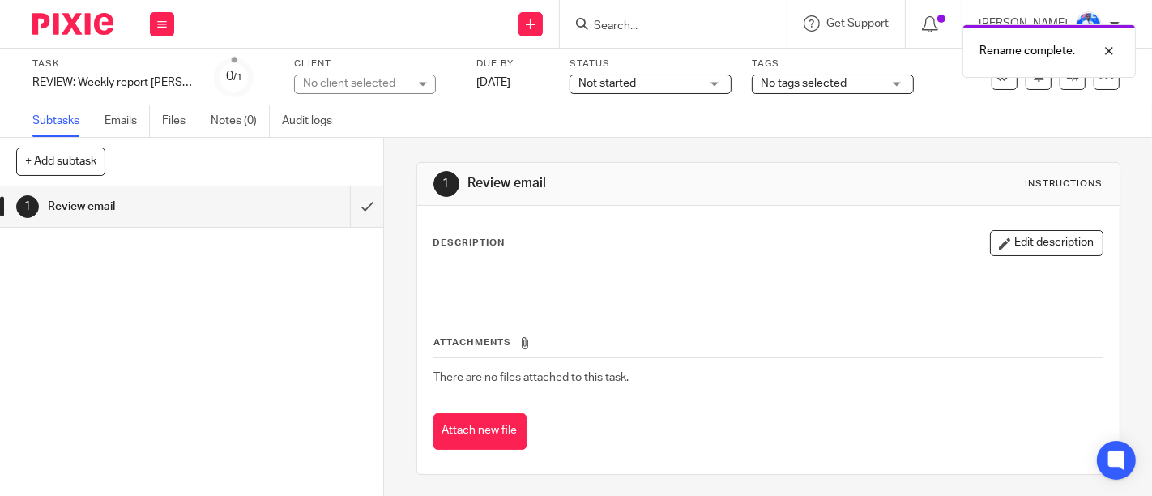
click at [326, 87] on div "No client selected" at bounding box center [355, 83] width 105 height 16
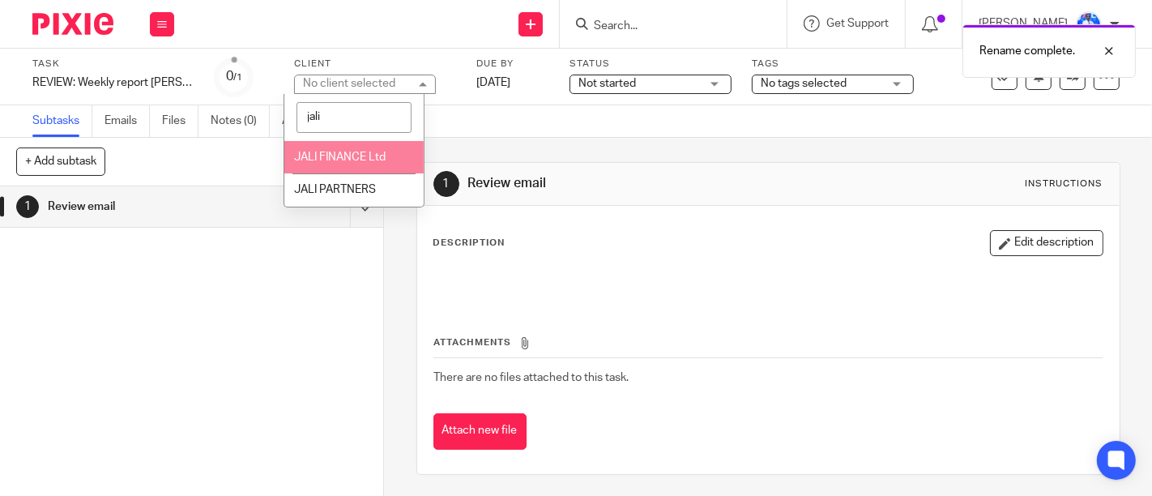
type input "jali"
click at [316, 163] on li "JALI FINANCE Ltd" at bounding box center [354, 157] width 140 height 33
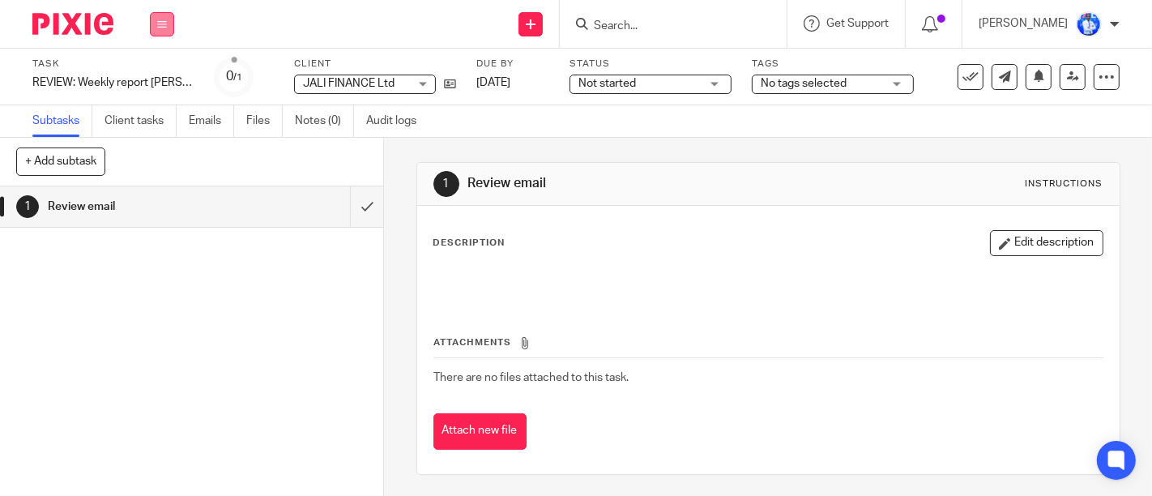
click at [165, 29] on button at bounding box center [162, 24] width 24 height 24
click at [156, 97] on link "Email" at bounding box center [153, 98] width 27 height 11
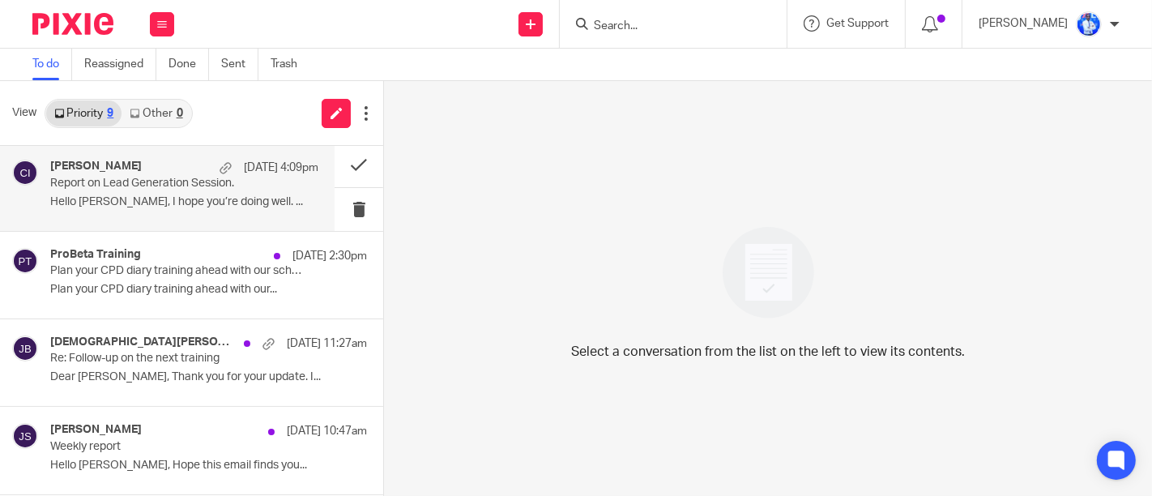
scroll to position [92, 0]
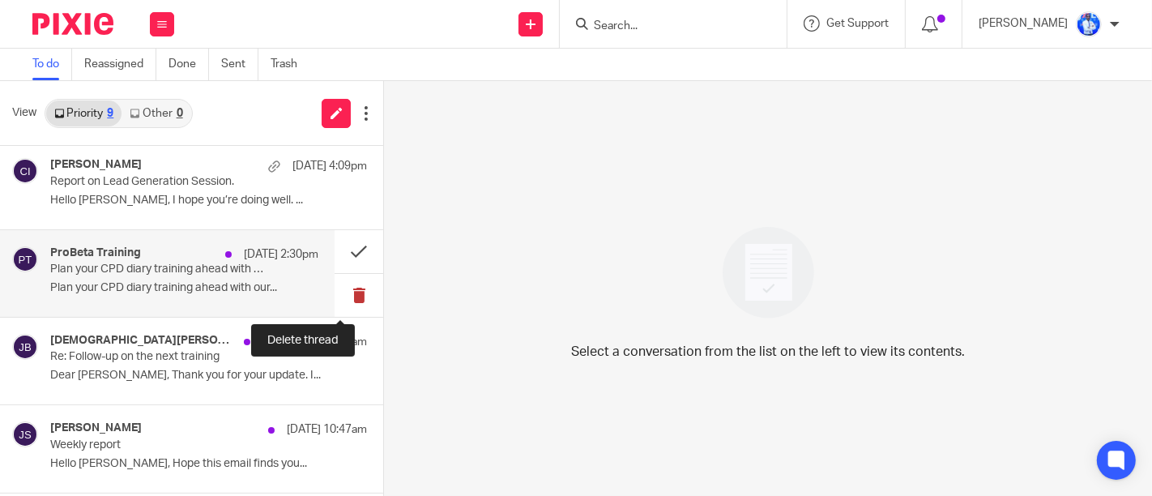
click at [340, 298] on button at bounding box center [359, 295] width 49 height 43
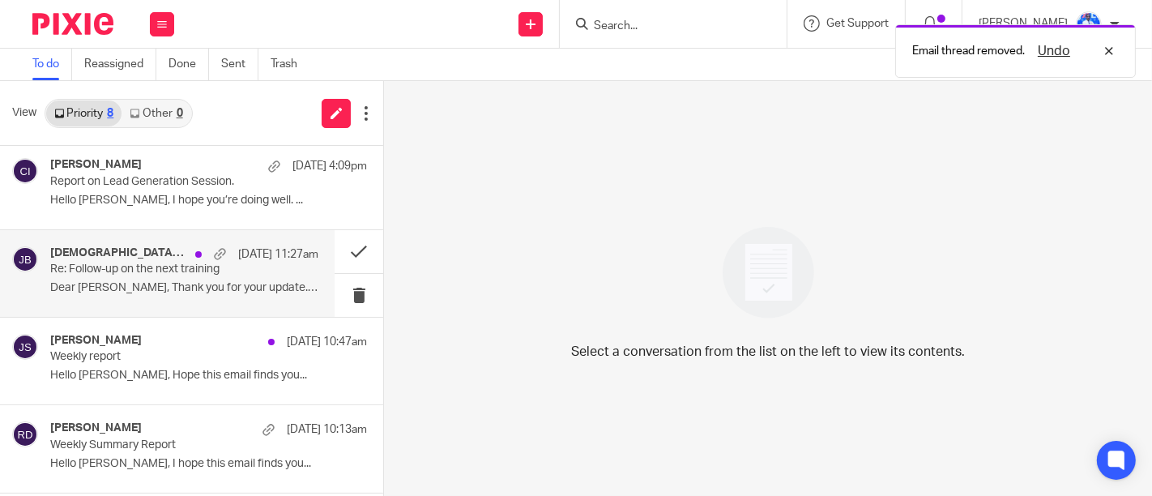
click at [242, 275] on p "Re: Follow-up on the next training" at bounding box center [157, 270] width 215 height 14
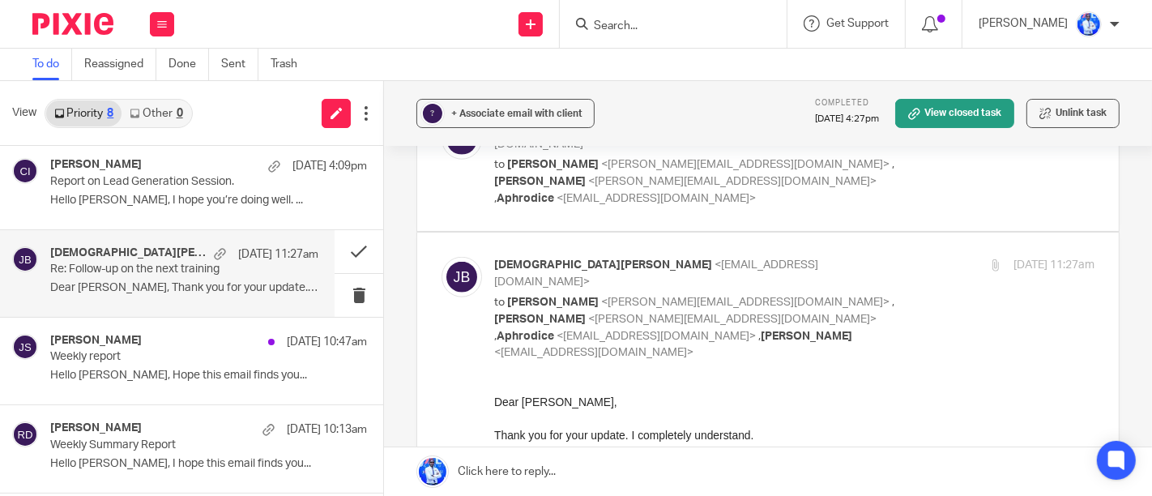
scroll to position [1476, 0]
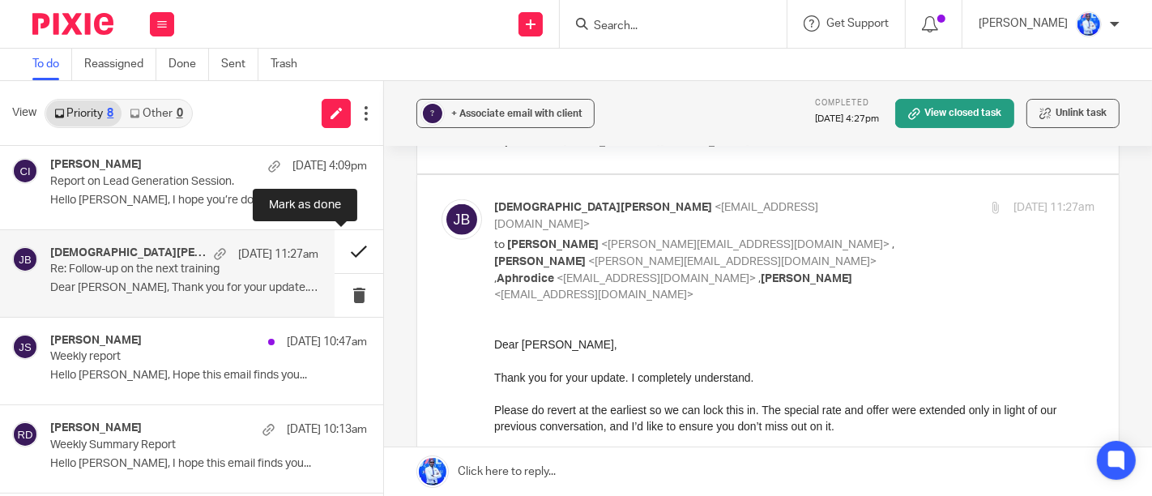
click at [345, 249] on button at bounding box center [359, 251] width 49 height 43
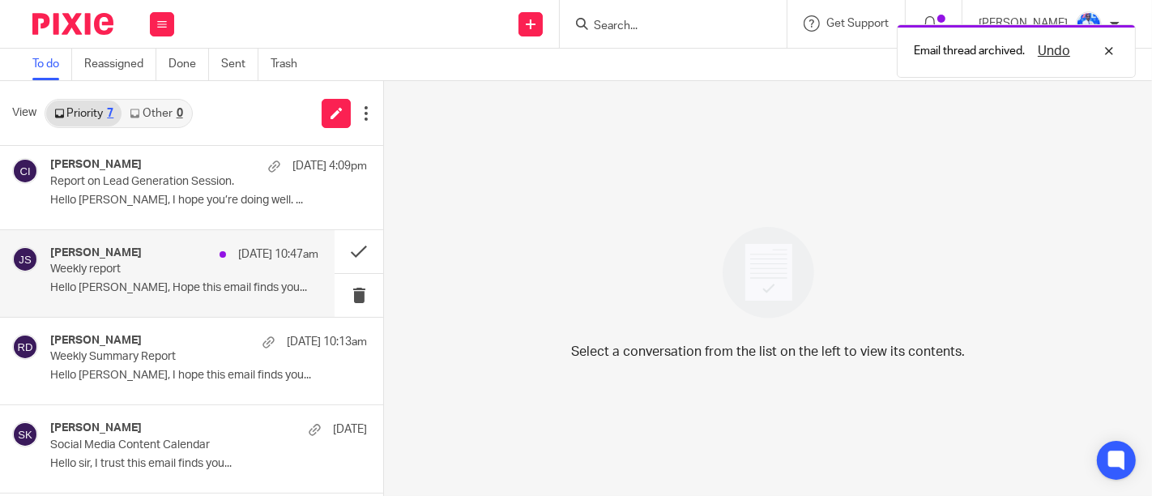
click at [270, 287] on p "Hello [PERSON_NAME], Hope this email finds you..." at bounding box center [184, 288] width 268 height 14
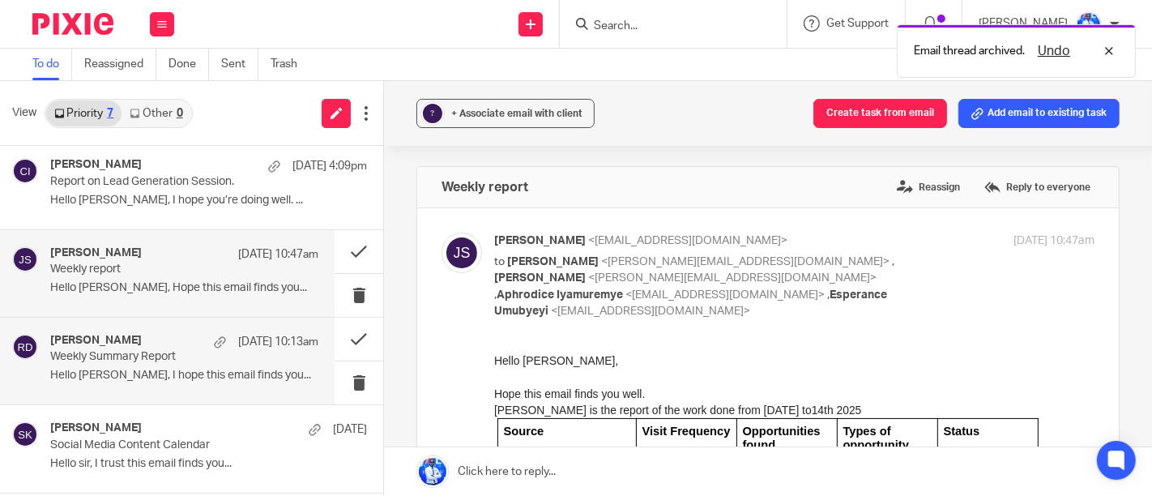
scroll to position [0, 0]
click at [256, 327] on div "[PERSON_NAME] [DATE] 10:13am Weekly Summary Report Hello [PERSON_NAME], I hope …" at bounding box center [167, 361] width 335 height 87
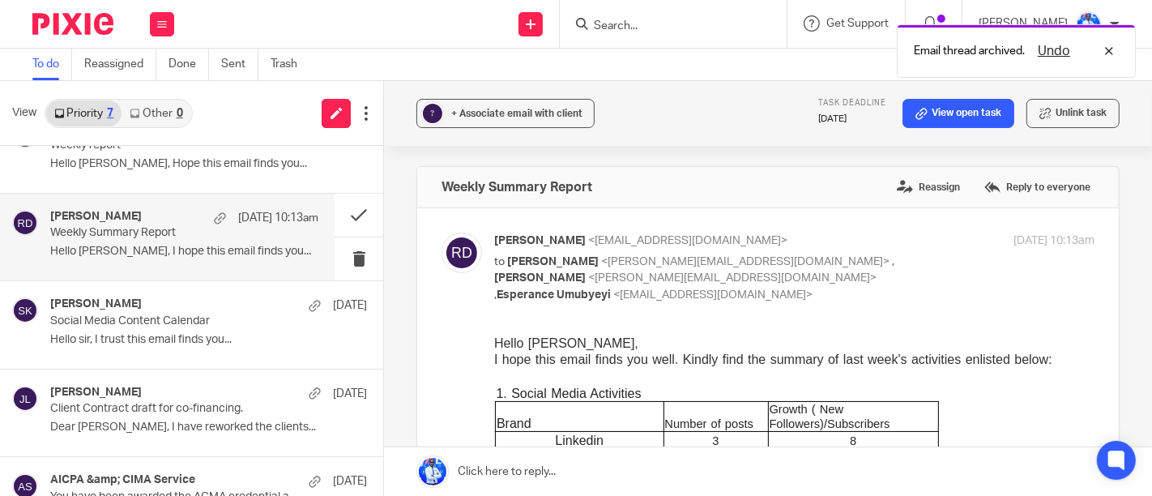
scroll to position [217, 0]
click at [256, 327] on div "[PERSON_NAME] [DATE] Social Media Content Calendar Hello sir, I trust this emai…" at bounding box center [208, 323] width 317 height 54
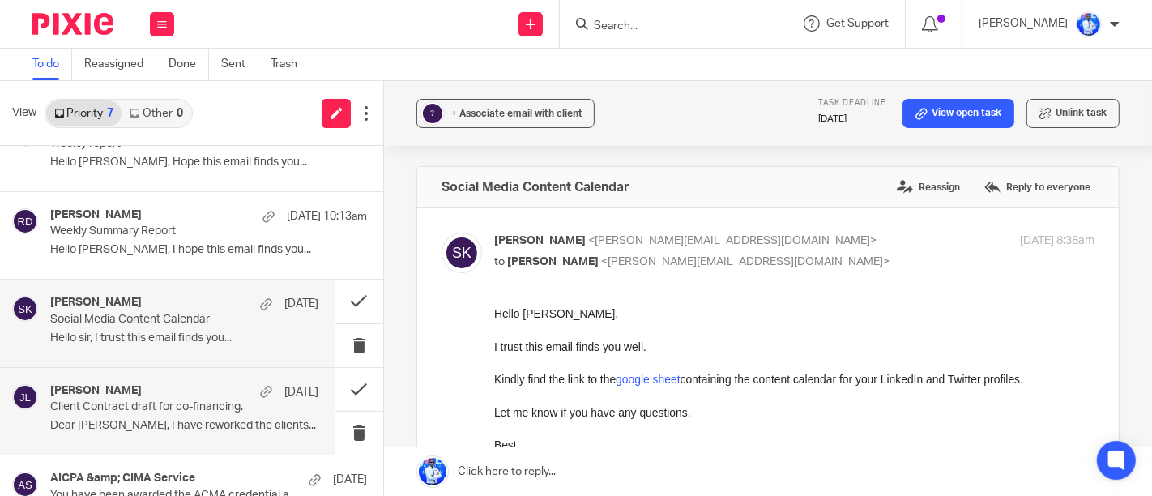
scroll to position [0, 0]
click at [229, 409] on p "Client Contract draft for co-financing." at bounding box center [157, 407] width 215 height 14
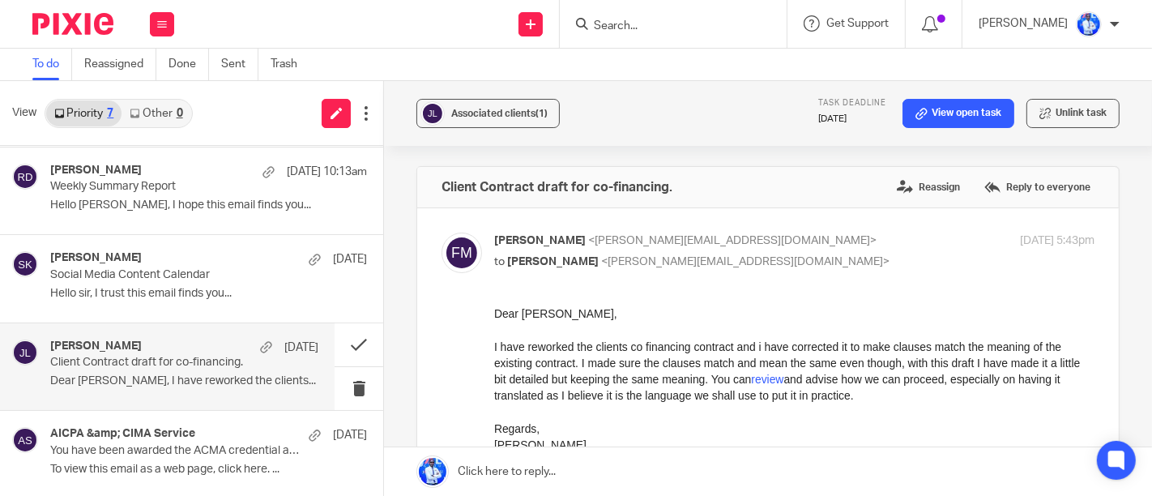
click at [229, 411] on div "AICPA &amp; CIMA Service [DATE] You have been awarded the ACMA credential and t…" at bounding box center [191, 454] width 383 height 87
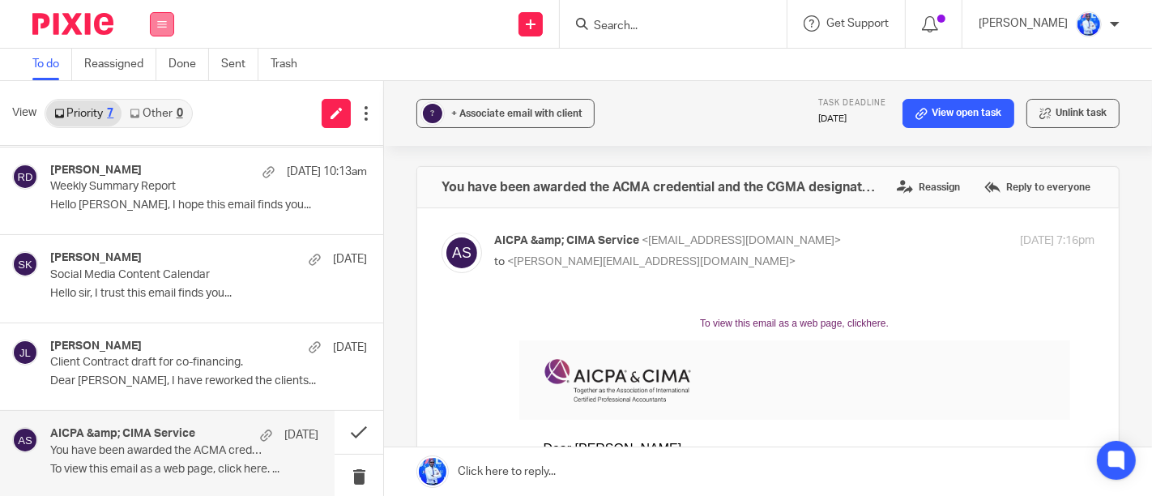
click at [170, 19] on button at bounding box center [162, 24] width 24 height 24
click at [160, 67] on li "Work" at bounding box center [161, 75] width 43 height 23
click at [153, 75] on link "Work" at bounding box center [153, 75] width 26 height 11
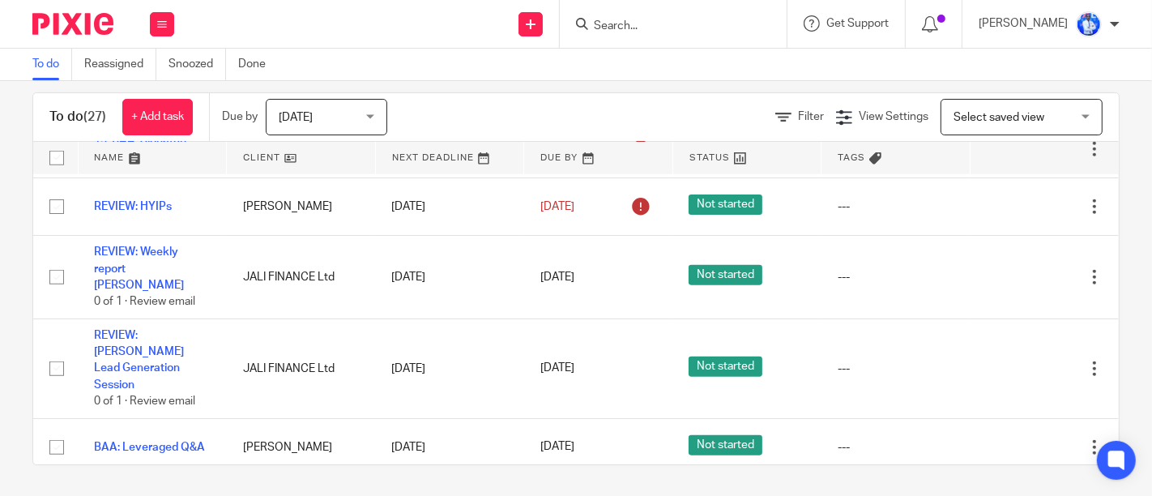
scroll to position [1498, 0]
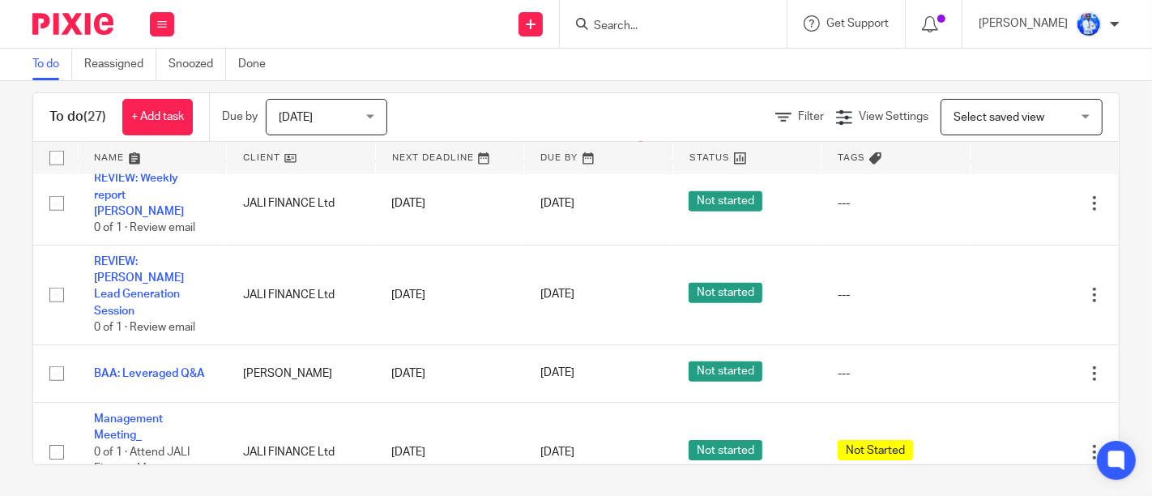
click at [266, 119] on div "Due by [DATE] [DATE] [DATE] [DATE] This week Next week This month Next month Al…" at bounding box center [312, 117] width 207 height 48
click at [449, 490] on div "To do (27) + Add task Due by [DATE] [DATE] [DATE] [DATE] This week Next week Th…" at bounding box center [576, 288] width 1152 height 415
click at [317, 42] on div "Send new email Create task Add client Get Support Contact via email Check our d…" at bounding box center [671, 24] width 962 height 48
click at [151, 26] on button at bounding box center [162, 24] width 24 height 24
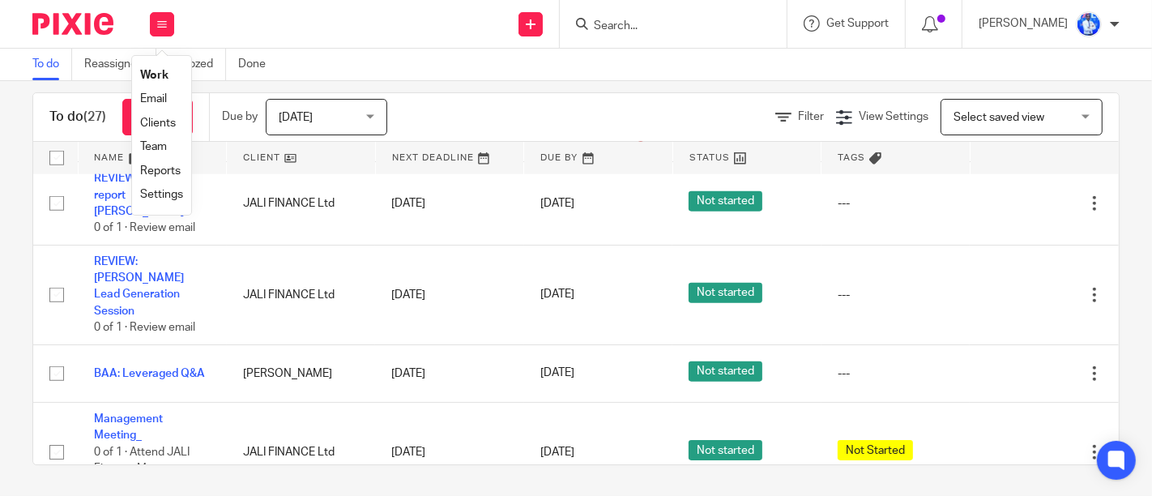
click at [155, 105] on link "Email" at bounding box center [153, 98] width 27 height 11
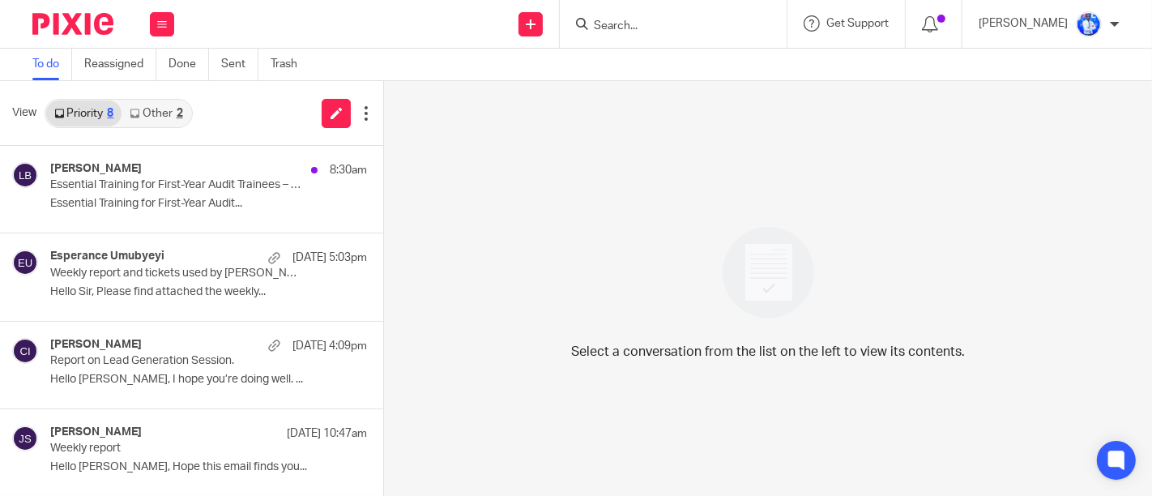
click at [186, 223] on div "[PERSON_NAME] 8:30am Essential Training for First-Year Audit Trainees – Practic…" at bounding box center [191, 189] width 383 height 87
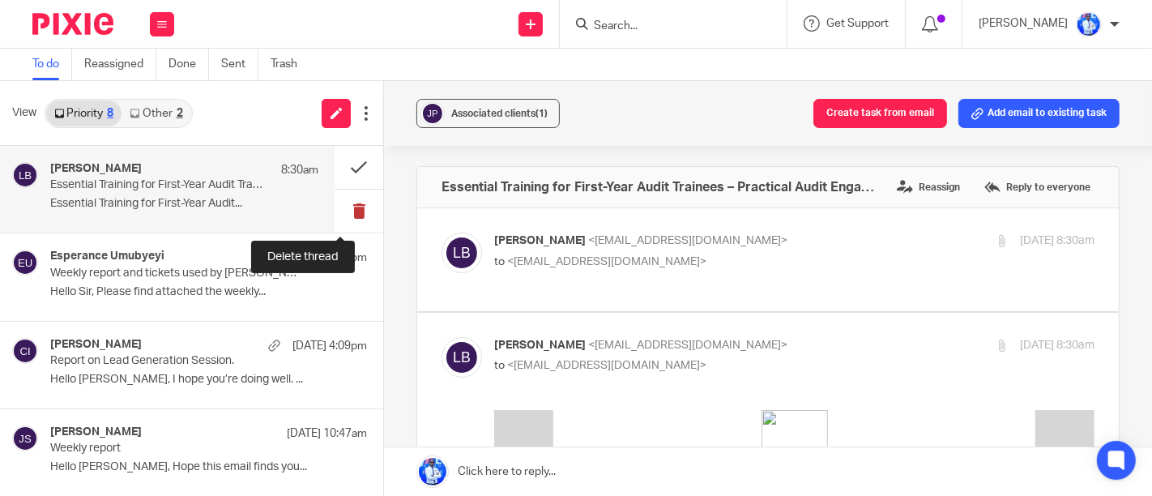
click at [339, 202] on button at bounding box center [359, 211] width 49 height 43
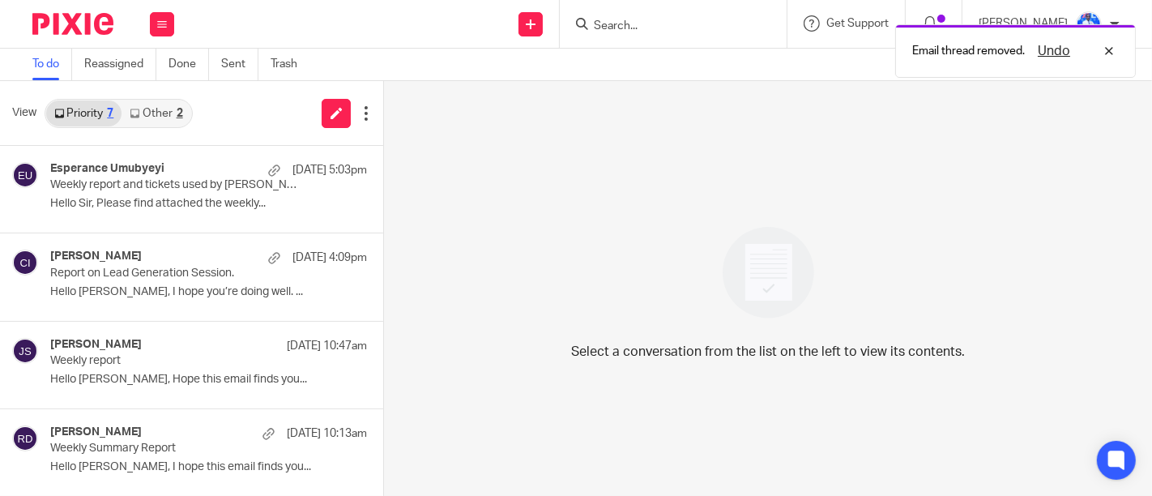
click at [162, 106] on link "Other 2" at bounding box center [156, 113] width 69 height 26
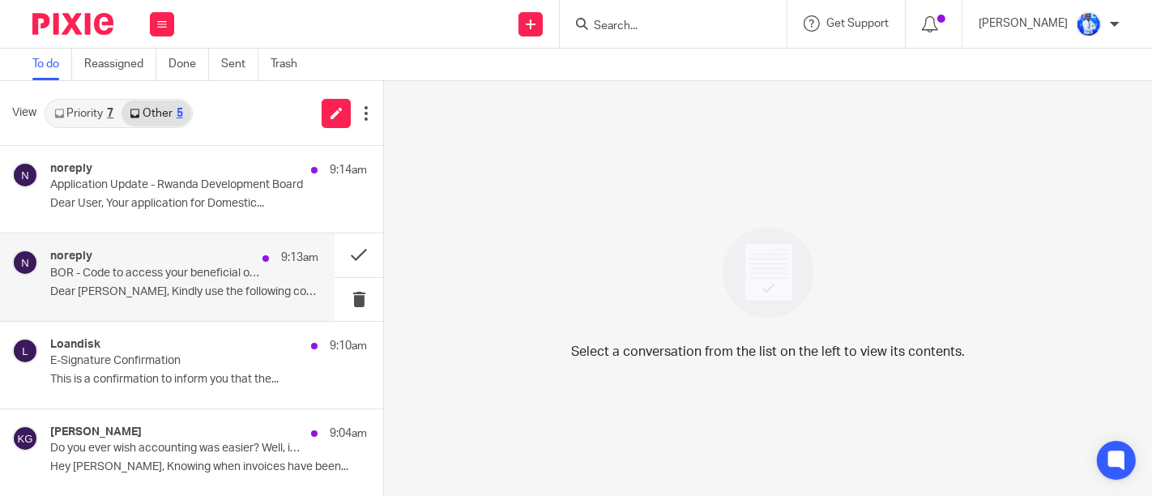
click at [157, 288] on p "Dear [PERSON_NAME], Kindly use the following code..." at bounding box center [184, 292] width 268 height 14
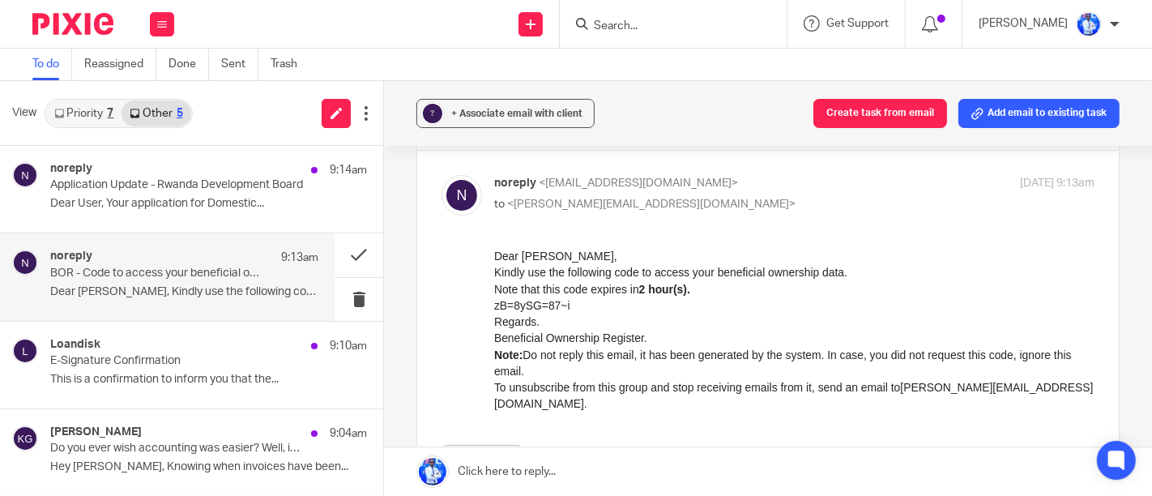
scroll to position [60, 0]
click at [519, 303] on h1 "zB=8ySG=87~i" at bounding box center [793, 302] width 600 height 16
copy h1 "zB=8ySG=87~i"
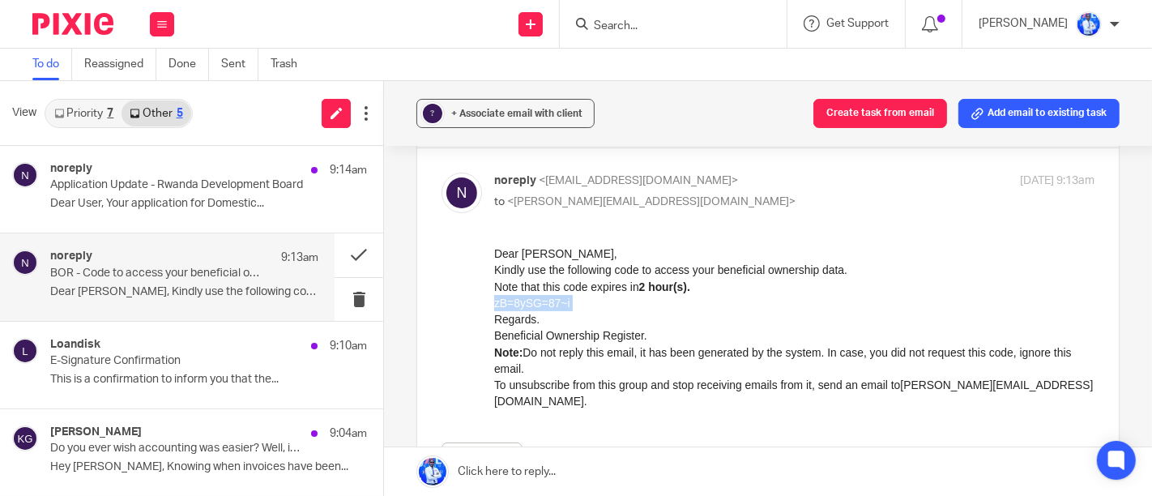
click at [934, 300] on h1 "zB=8ySG=87~i" at bounding box center [793, 302] width 600 height 16
click at [310, 23] on div "Send new email Create task Add client Get Support Contact via email Check our d…" at bounding box center [671, 24] width 962 height 48
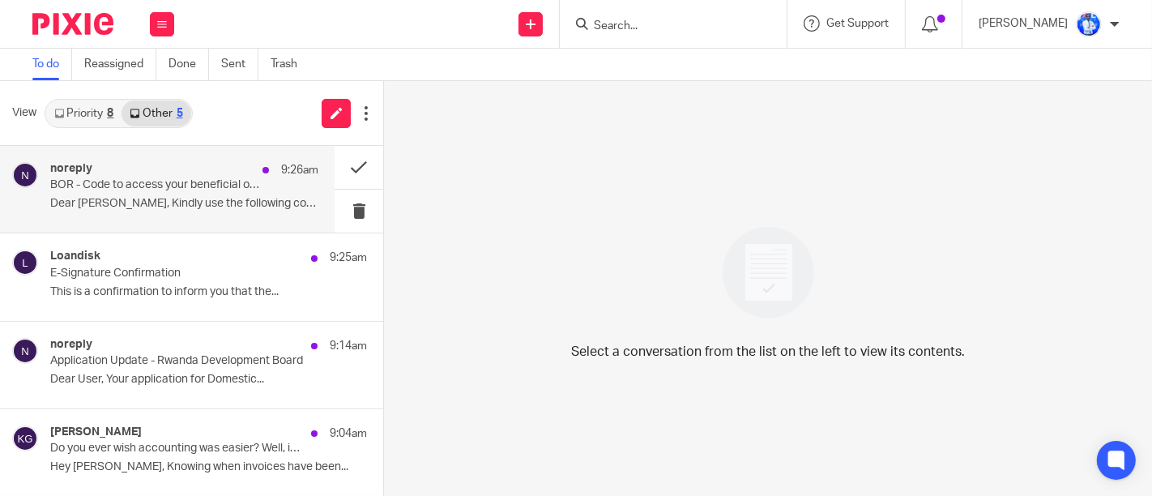
click at [188, 209] on p "Dear [PERSON_NAME], Kindly use the following code..." at bounding box center [184, 204] width 268 height 14
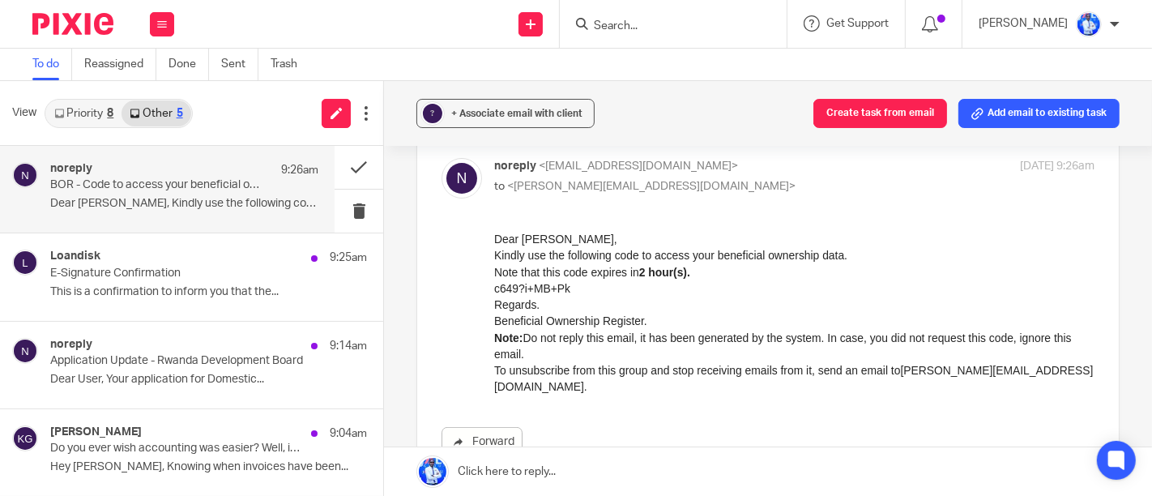
scroll to position [183, 0]
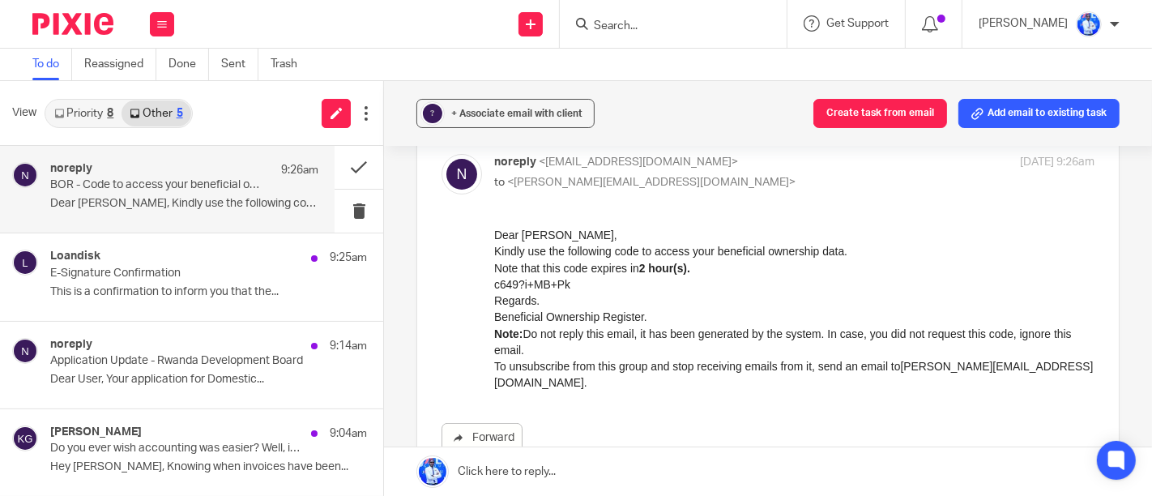
click at [545, 281] on h1 "c649?i+MB+Pk" at bounding box center [793, 284] width 600 height 16
copy h1 "c649?i+MB+Pk"
click at [882, 337] on p "Note: Do not reply this email, it has been generated by the system. In case, yo…" at bounding box center [793, 341] width 600 height 33
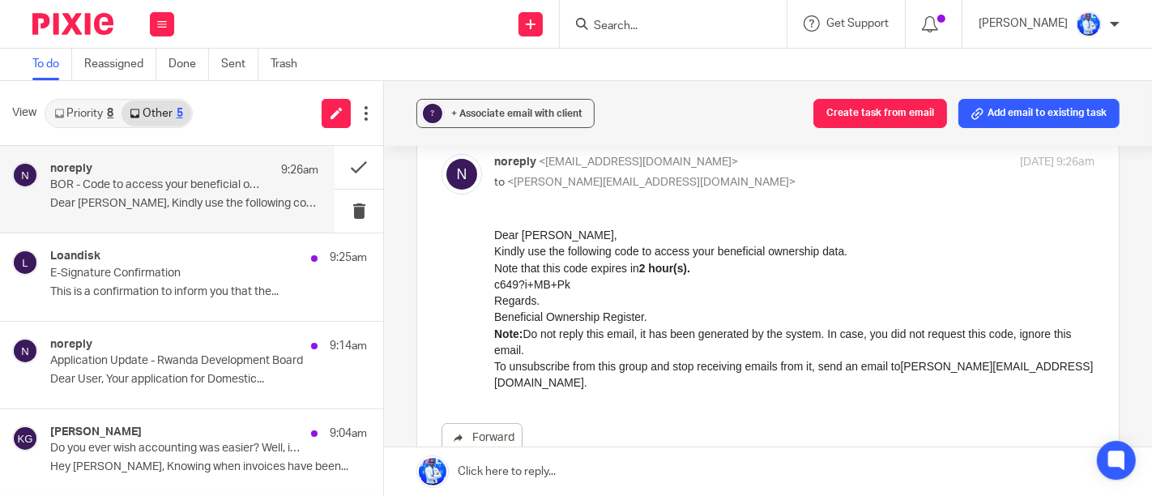
click at [421, 492] on link at bounding box center [768, 471] width 768 height 49
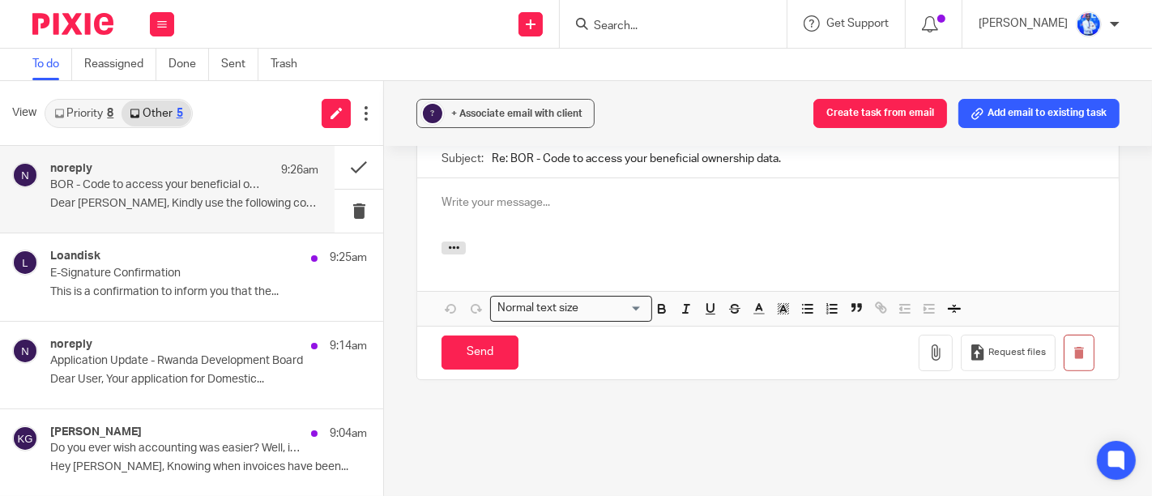
scroll to position [0, 0]
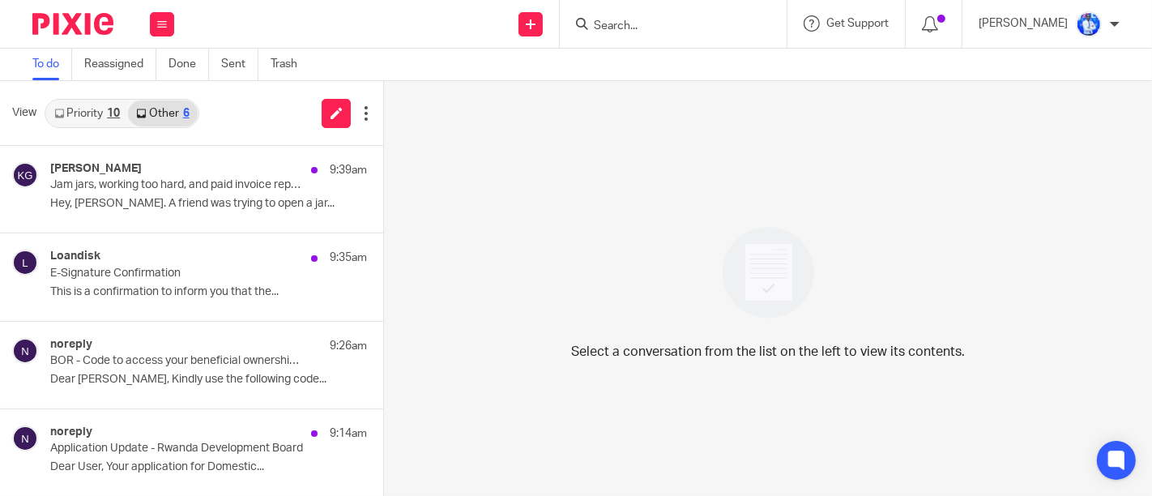
click at [88, 116] on link "Priority 10" at bounding box center [87, 113] width 82 height 26
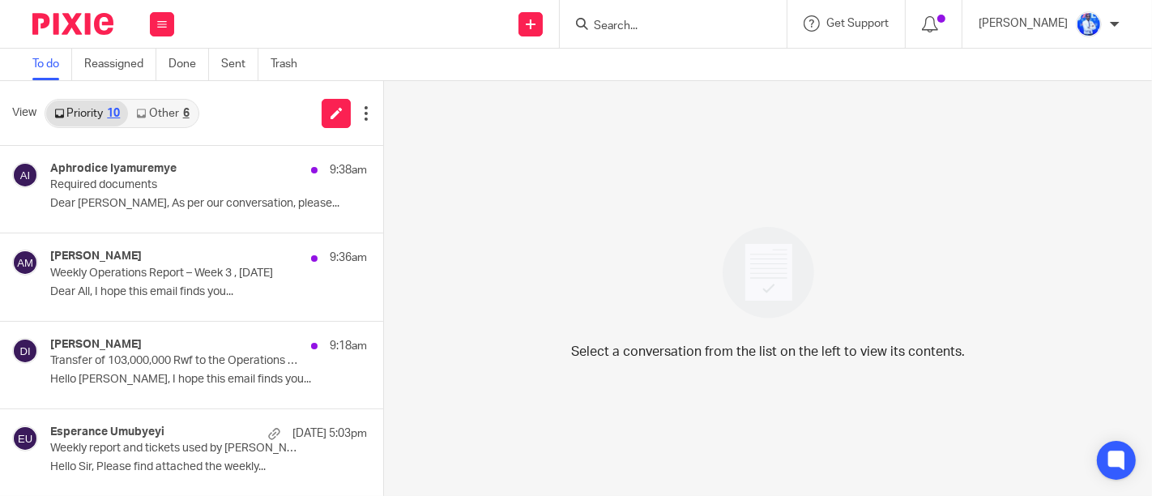
click at [163, 107] on link "Other 6" at bounding box center [162, 113] width 69 height 26
